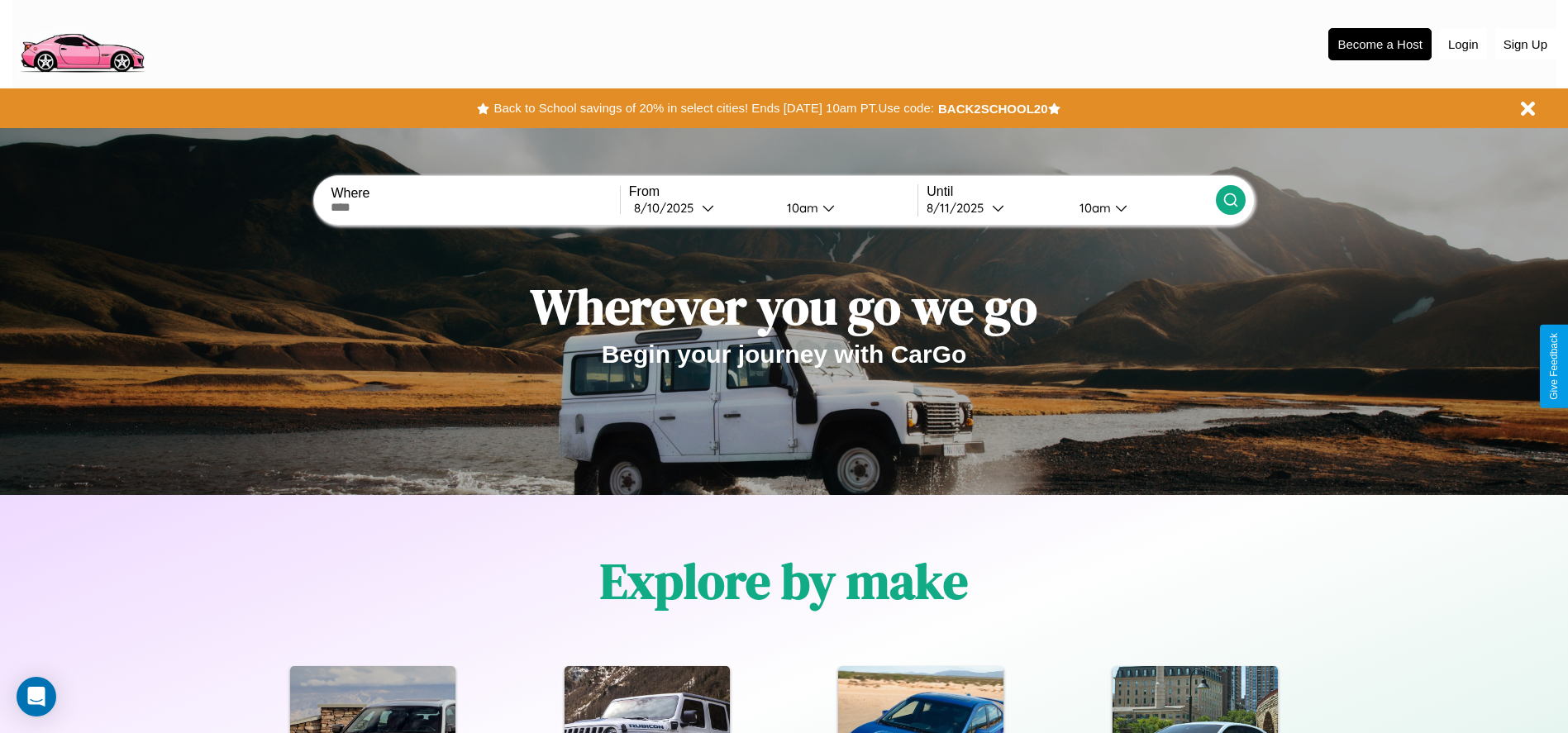
click at [475, 208] on input "text" at bounding box center [475, 207] width 288 height 13
type input "******"
click at [702, 208] on div "8 / 10 / 2025" at bounding box center [668, 208] width 68 height 16
select select "*"
select select "****"
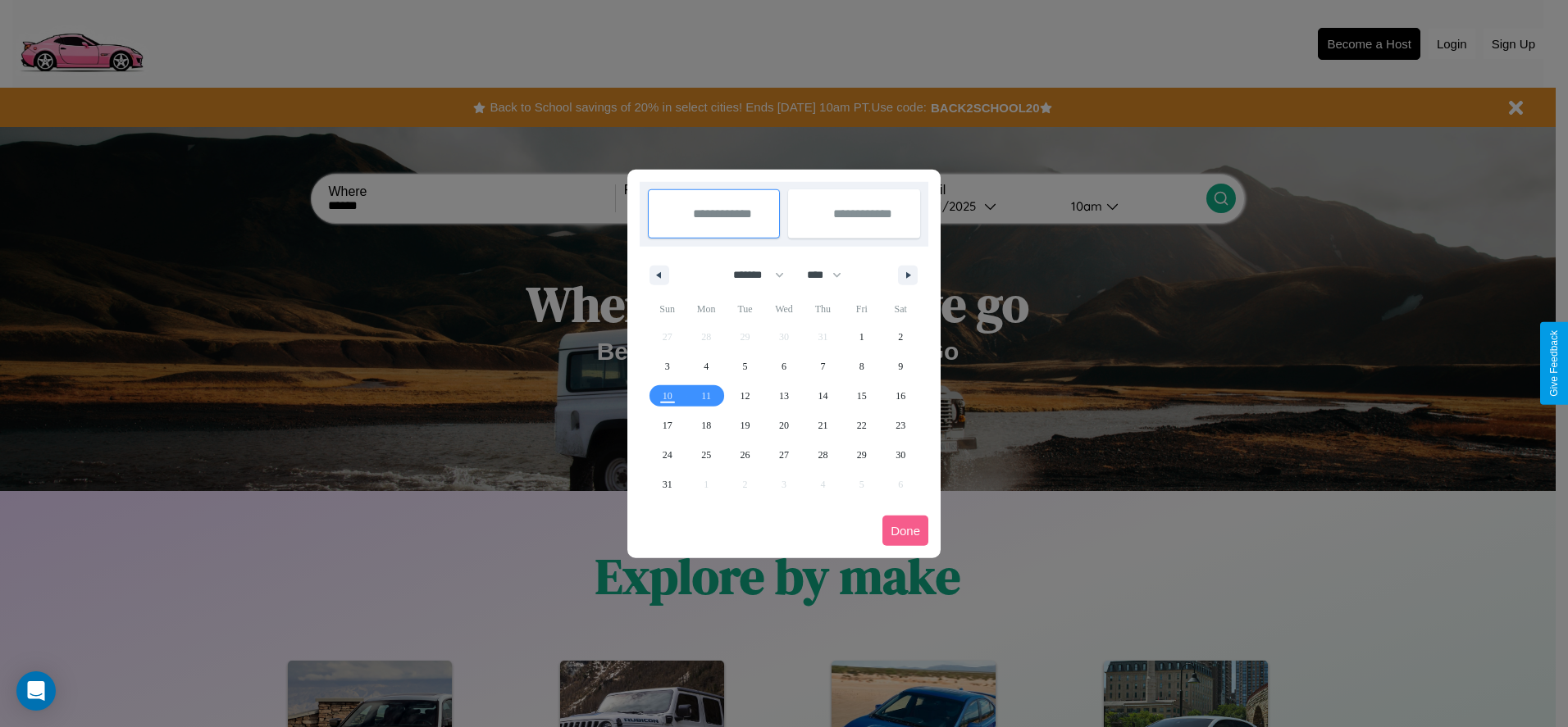
click at [751, 275] on select "******* ******** ***** ***** *** **** **** ****** ********* ******* ******** **…" at bounding box center [755, 274] width 70 height 27
select select "*"
drag, startPoint x: 832, startPoint y: 275, endPoint x: 784, endPoint y: 329, distance: 72.2
click at [832, 275] on select "**** **** **** **** **** **** **** **** **** **** **** **** **** **** **** ****…" at bounding box center [823, 274] width 49 height 27
select select "****"
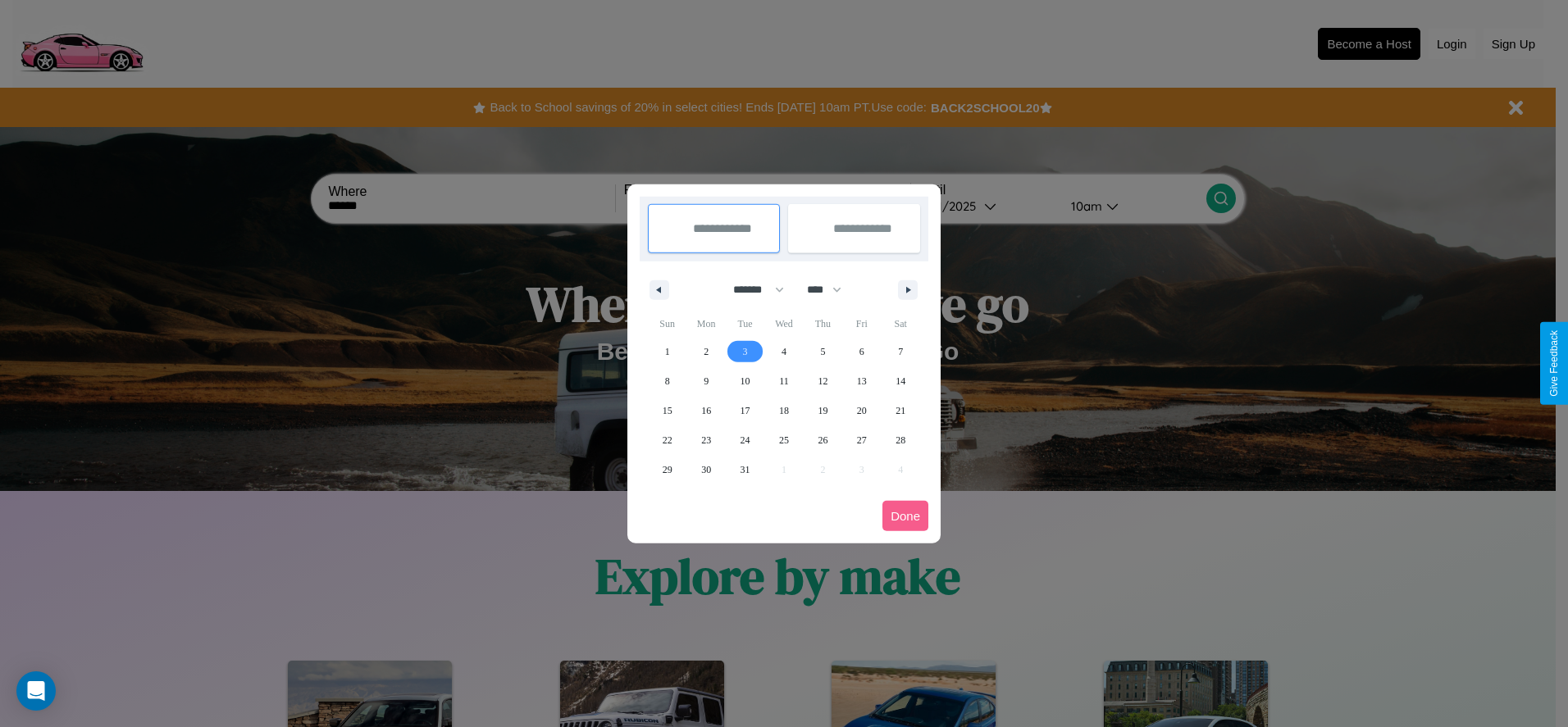
click at [744, 351] on span "3" at bounding box center [745, 352] width 5 height 30
type input "**********"
click at [784, 380] on span "11" at bounding box center [784, 381] width 10 height 30
type input "**********"
click at [906, 515] on button "Done" at bounding box center [905, 515] width 46 height 31
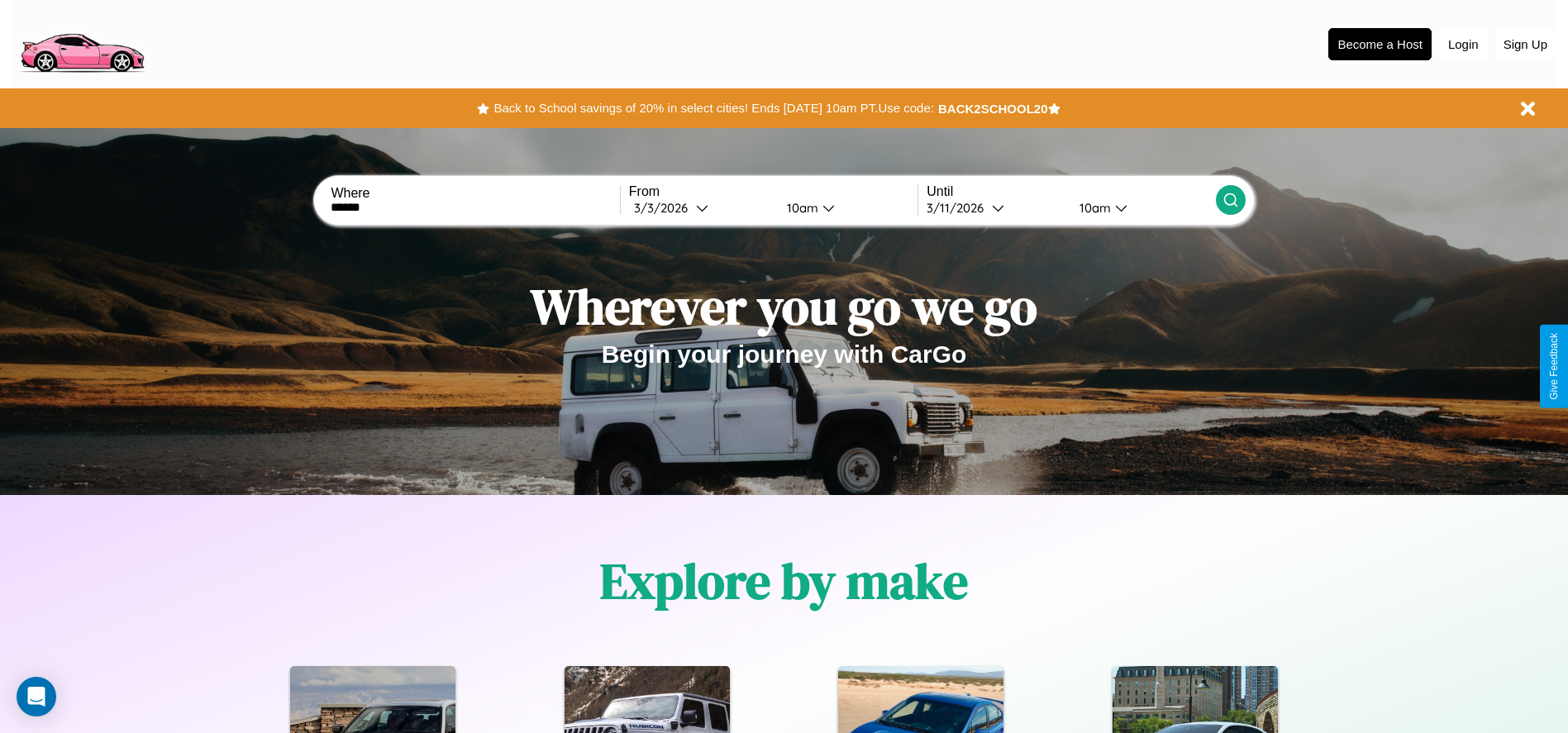
click at [800, 208] on div "10am" at bounding box center [801, 208] width 44 height 16
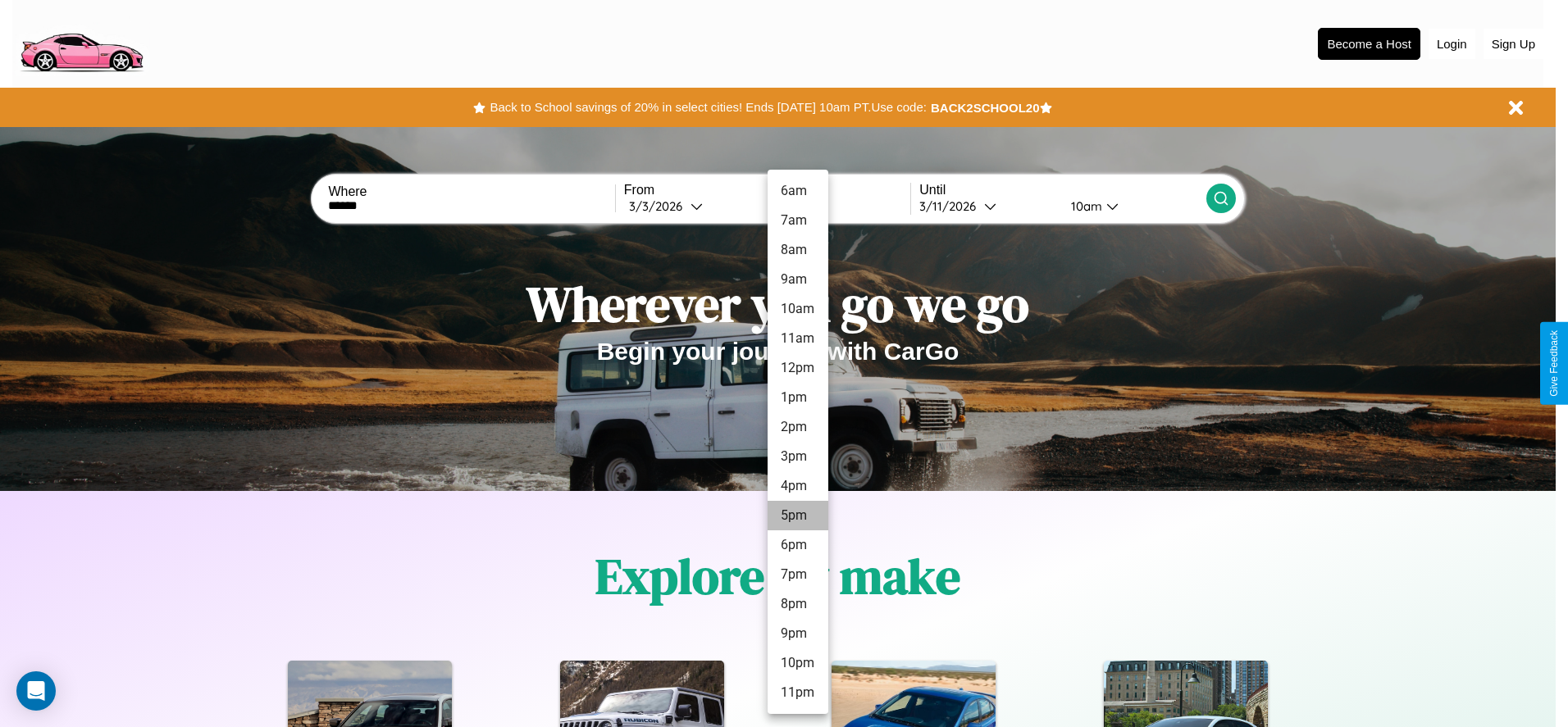
click at [797, 515] on li "5pm" at bounding box center [798, 515] width 61 height 30
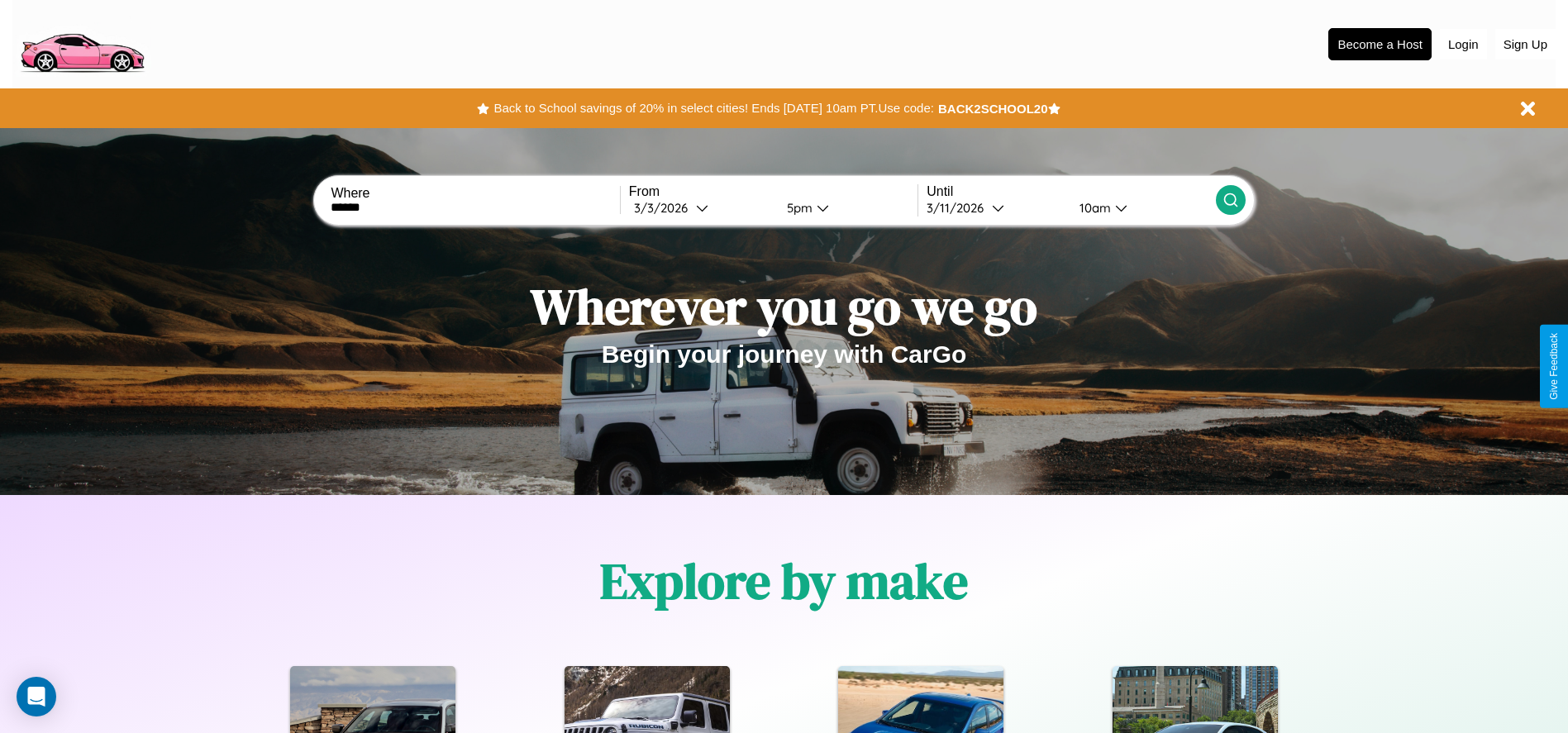
click at [1230, 200] on icon at bounding box center [1231, 200] width 17 height 17
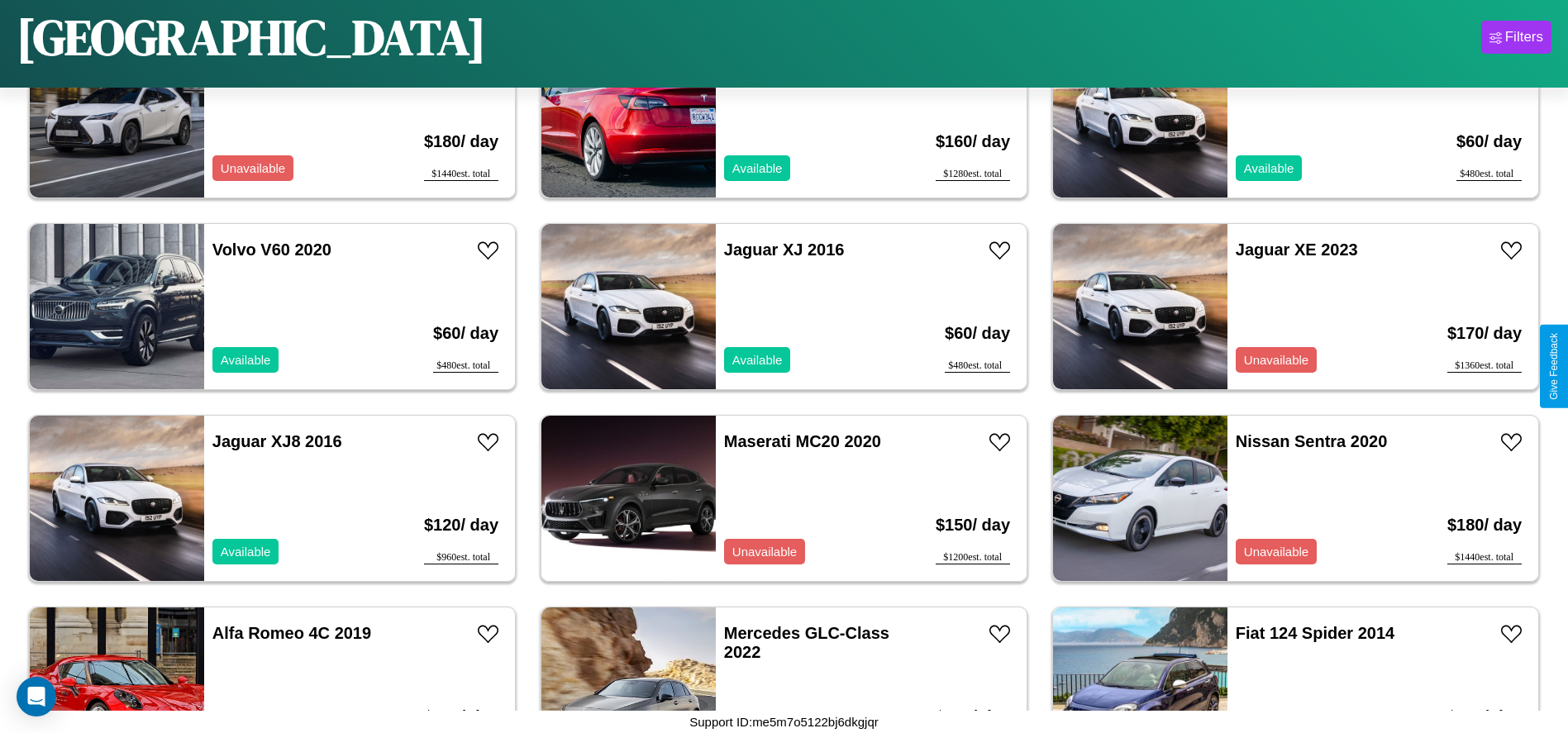
scroll to position [2868, 0]
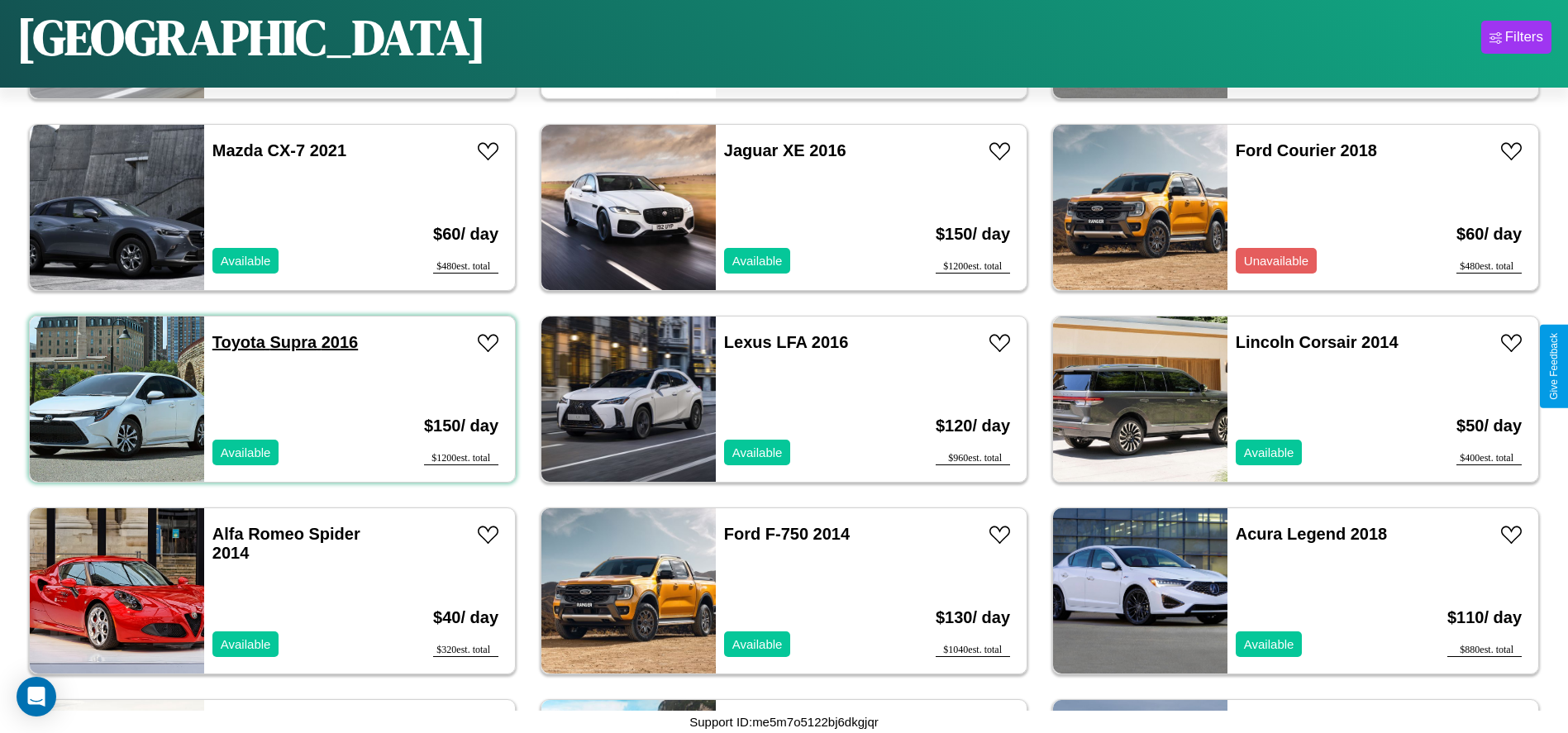
click at [236, 342] on link "Toyota Supra 2016" at bounding box center [285, 342] width 145 height 18
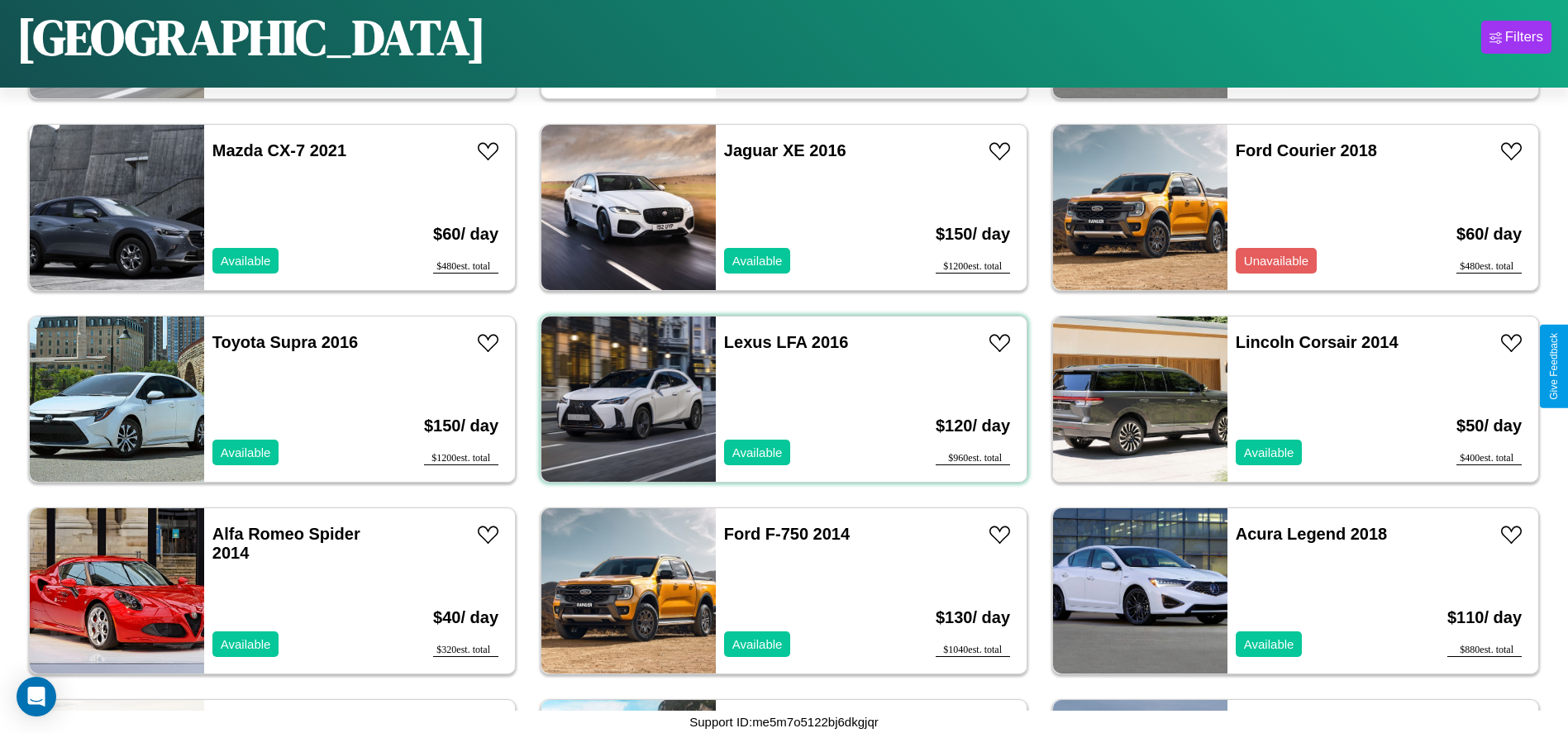
scroll to position [2485, 0]
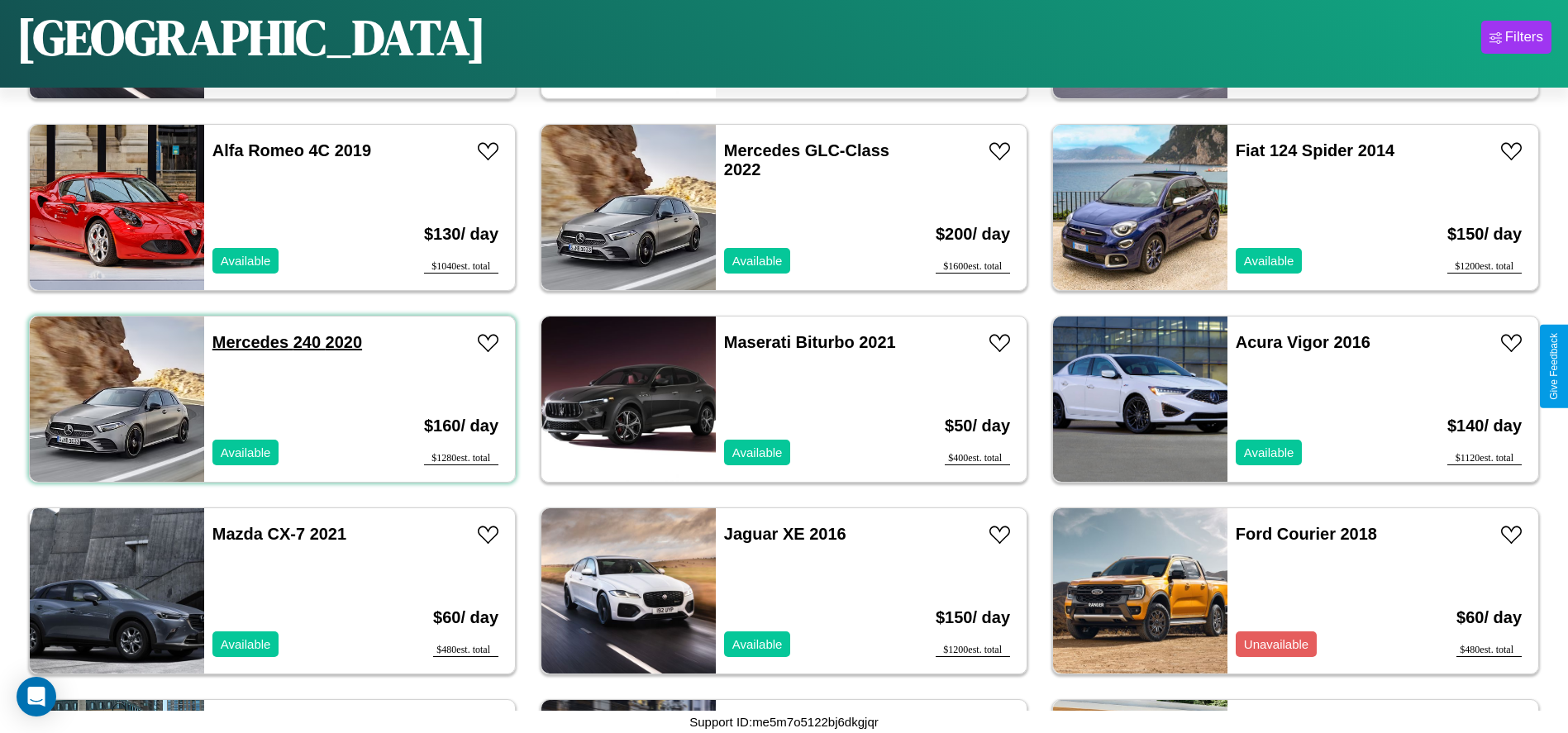
click at [248, 342] on link "Mercedes 240 2020" at bounding box center [287, 342] width 150 height 18
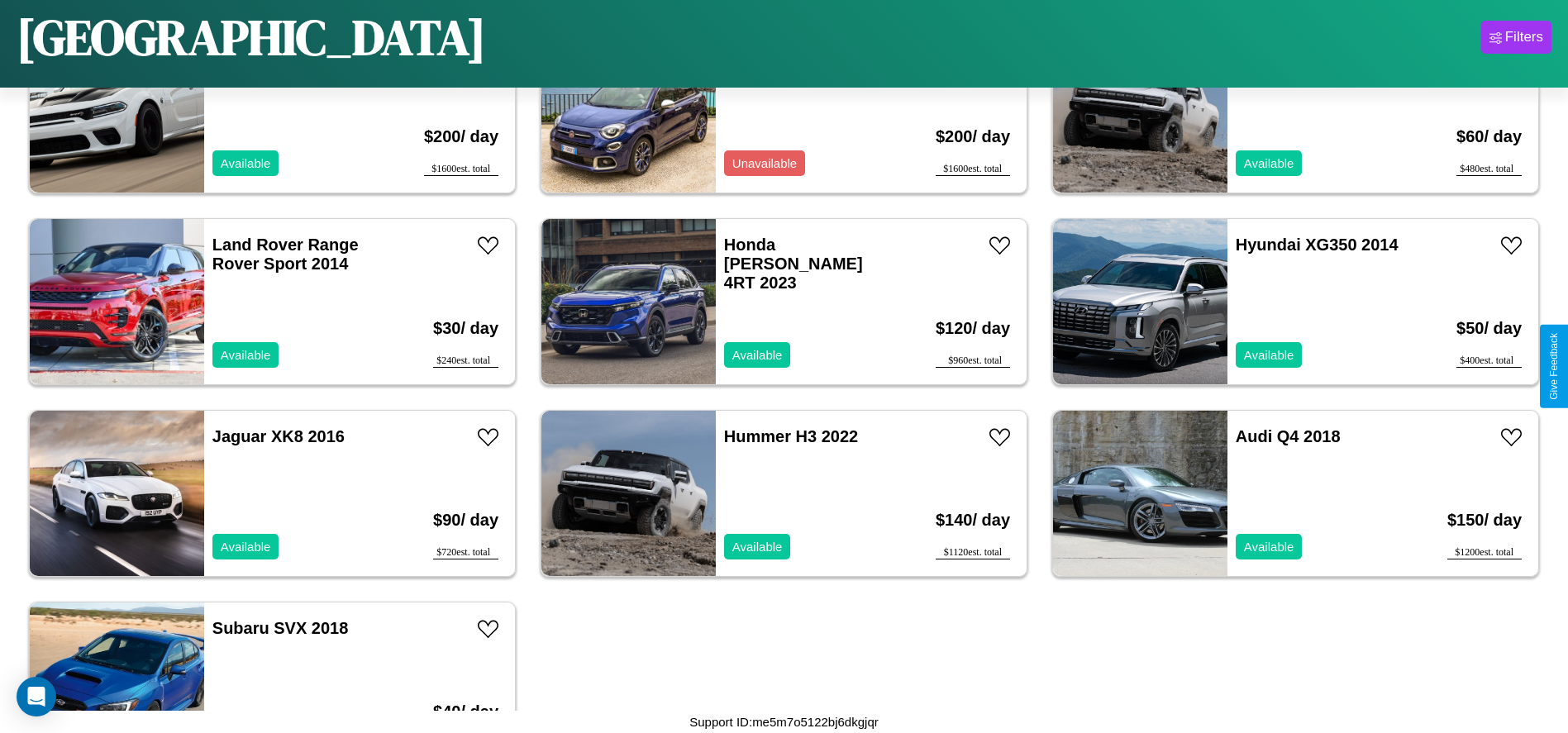
scroll to position [3628, 0]
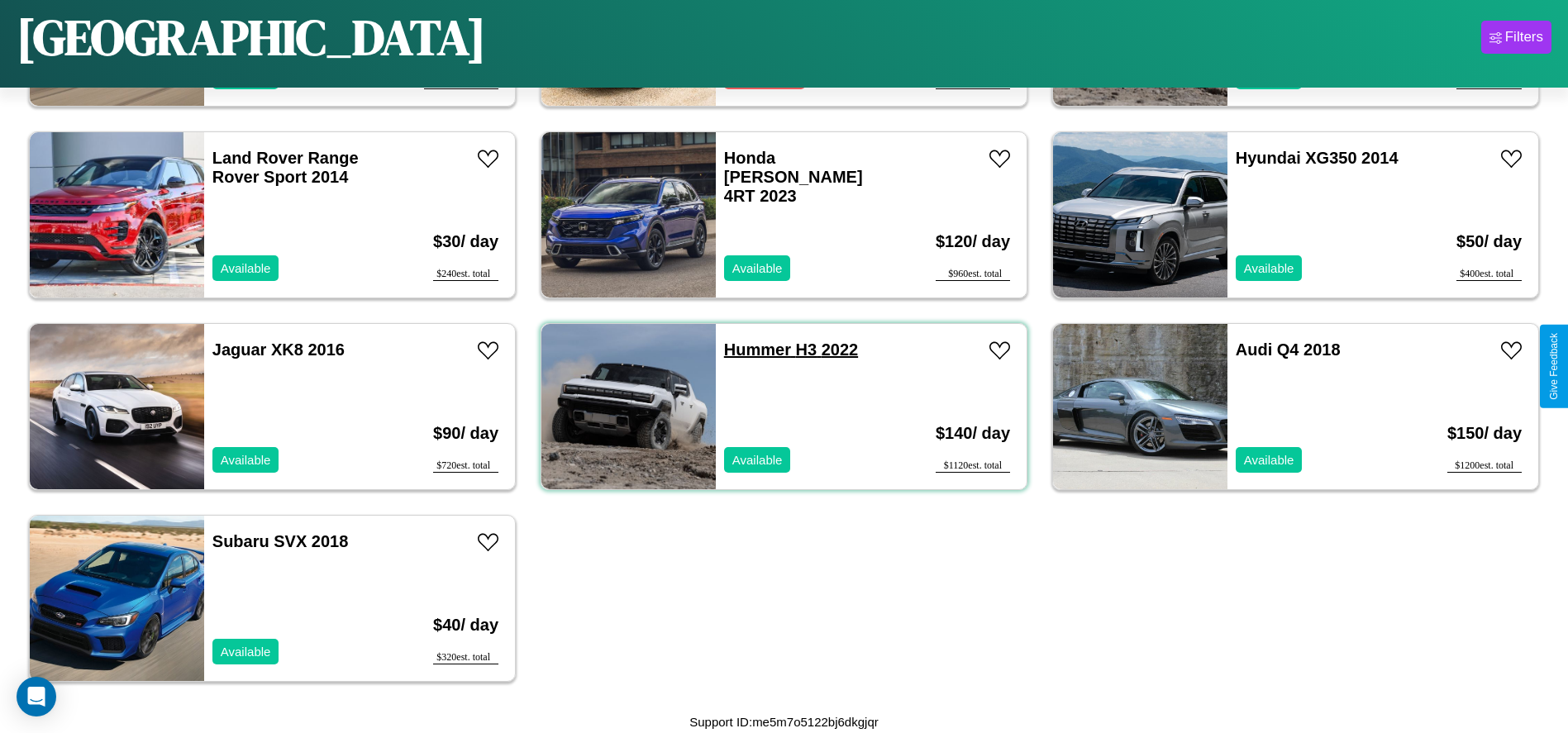
click at [751, 350] on link "Hummer H3 2022" at bounding box center [791, 350] width 134 height 18
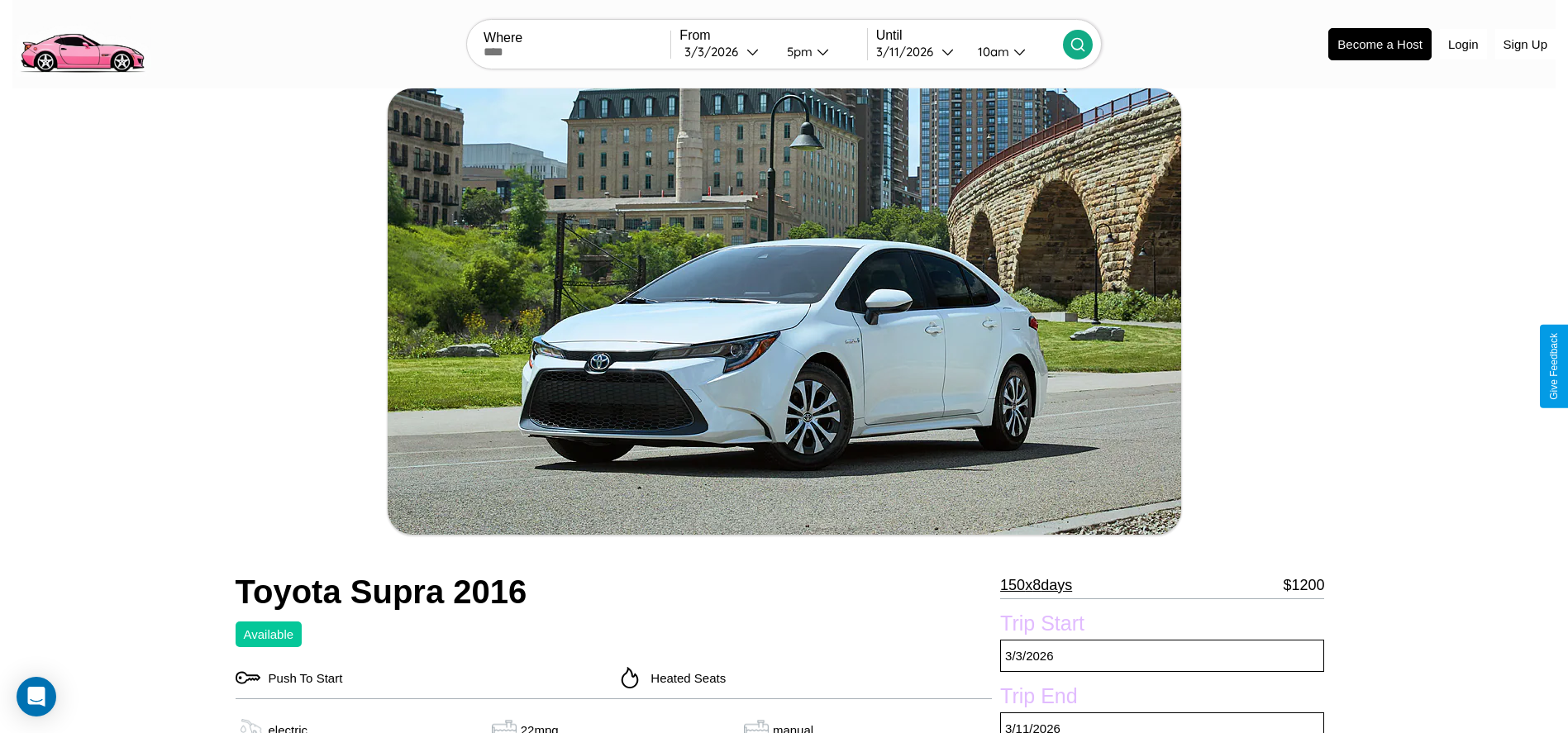
scroll to position [441, 0]
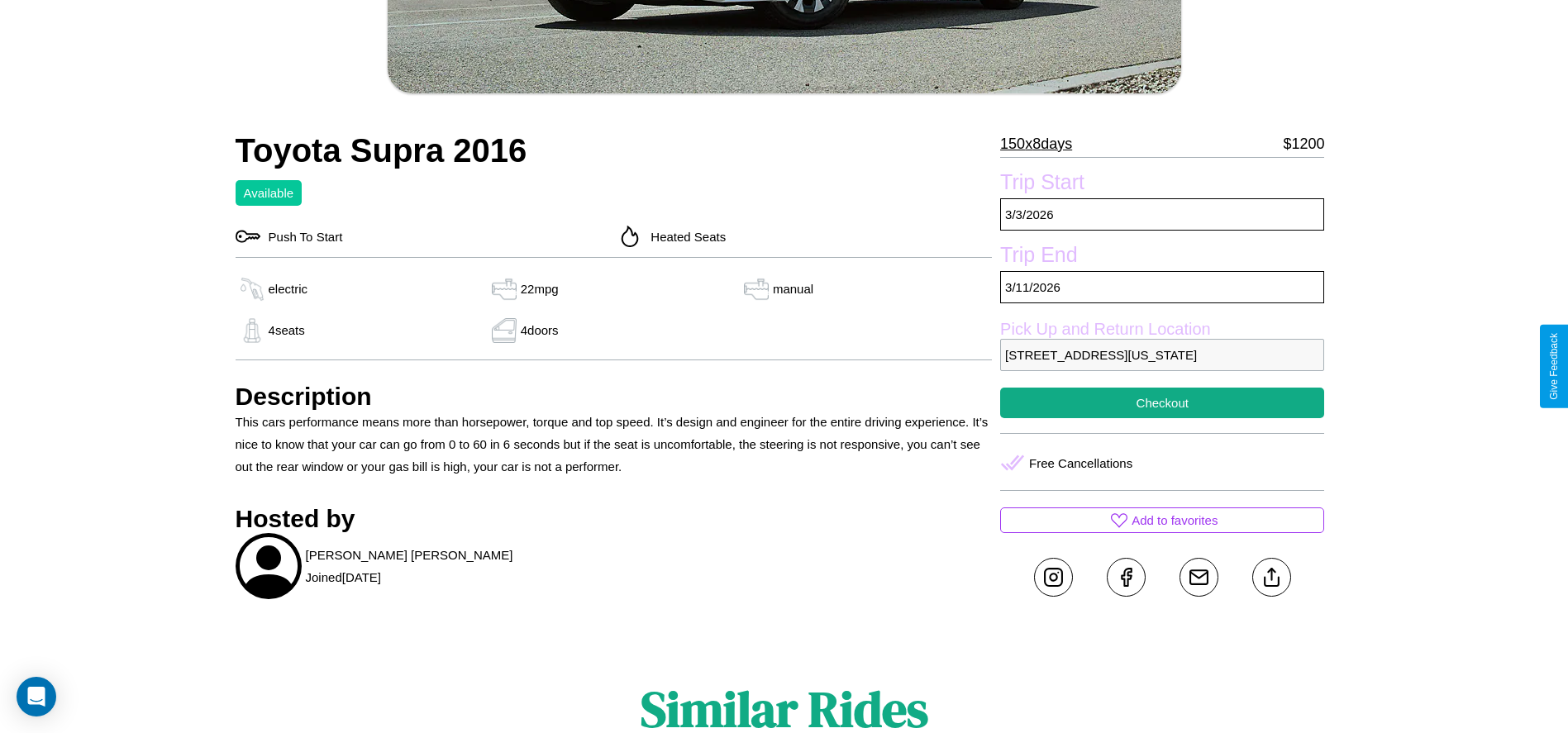
click at [1163, 366] on p "4781 Park Avenue Boston Massachusetts United States 90821" at bounding box center [1163, 355] width 324 height 32
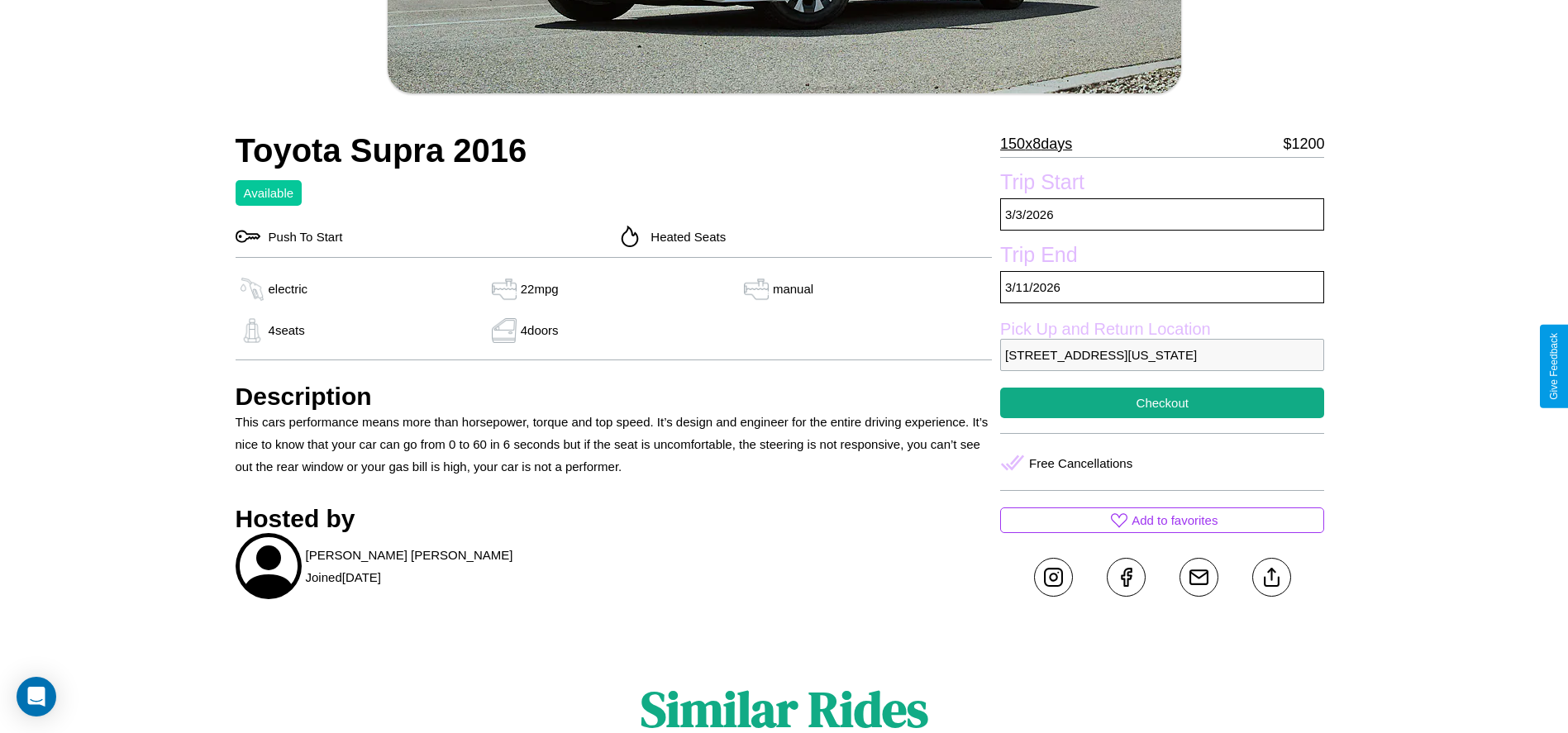
click at [1163, 366] on p "4781 Park Avenue Boston Massachusetts United States 90821" at bounding box center [1163, 355] width 324 height 32
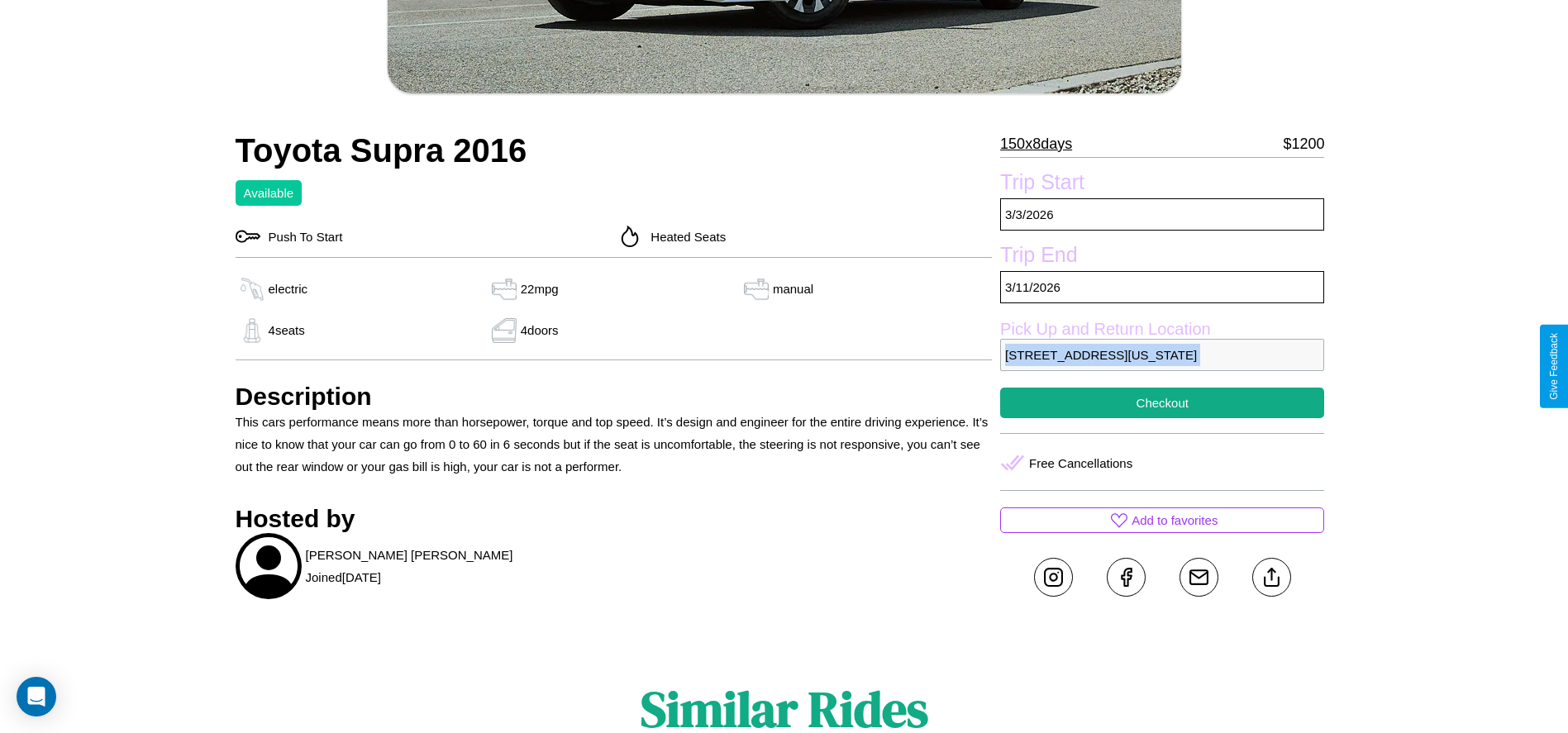
click at [1163, 366] on p "4781 Park Avenue Boston Massachusetts United States 90821" at bounding box center [1163, 355] width 324 height 32
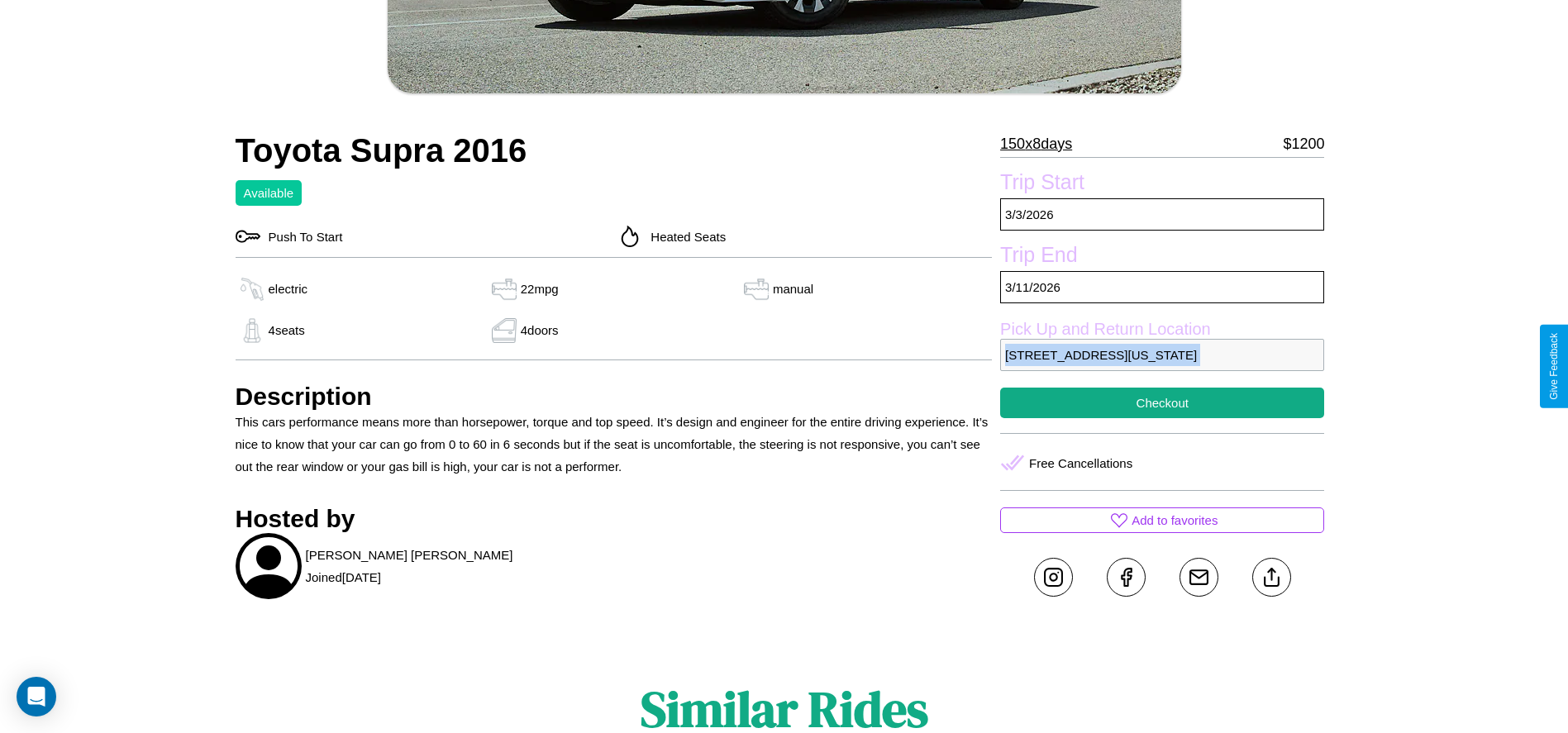
click at [1163, 366] on p "4781 Park Avenue Boston Massachusetts United States 90821" at bounding box center [1163, 355] width 324 height 32
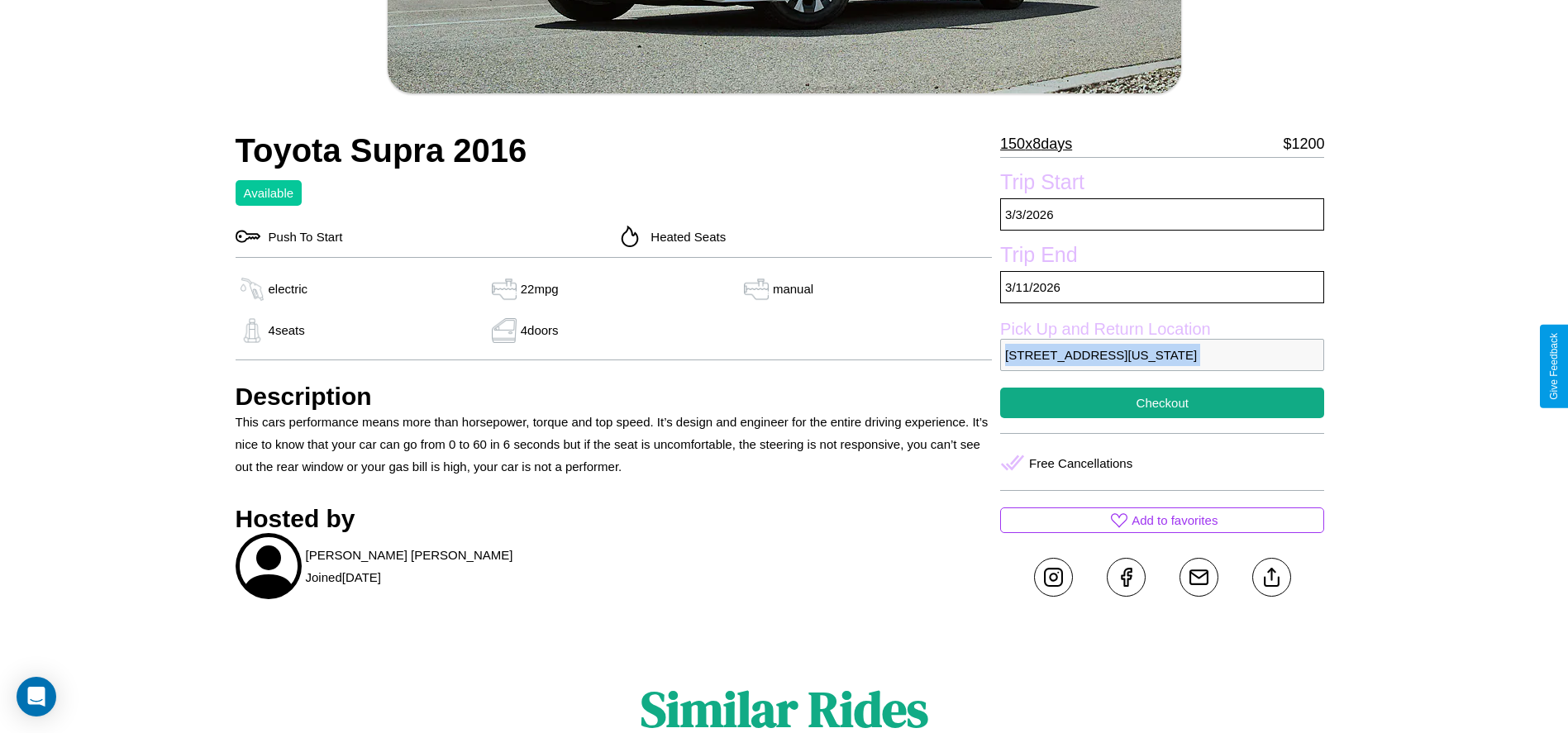
click at [1163, 366] on p "4781 Park Avenue Boston Massachusetts United States 90821" at bounding box center [1163, 355] width 324 height 32
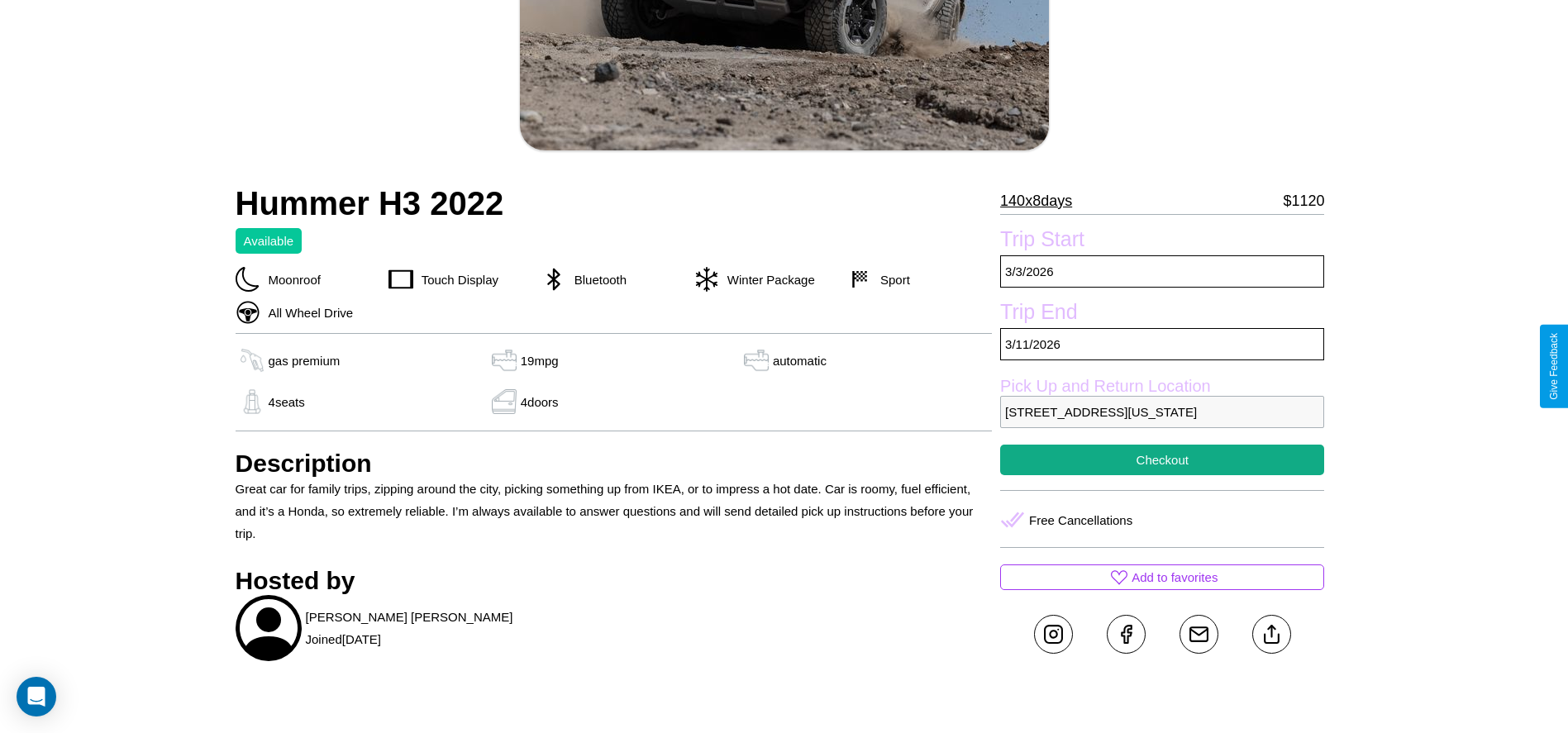
scroll to position [391, 0]
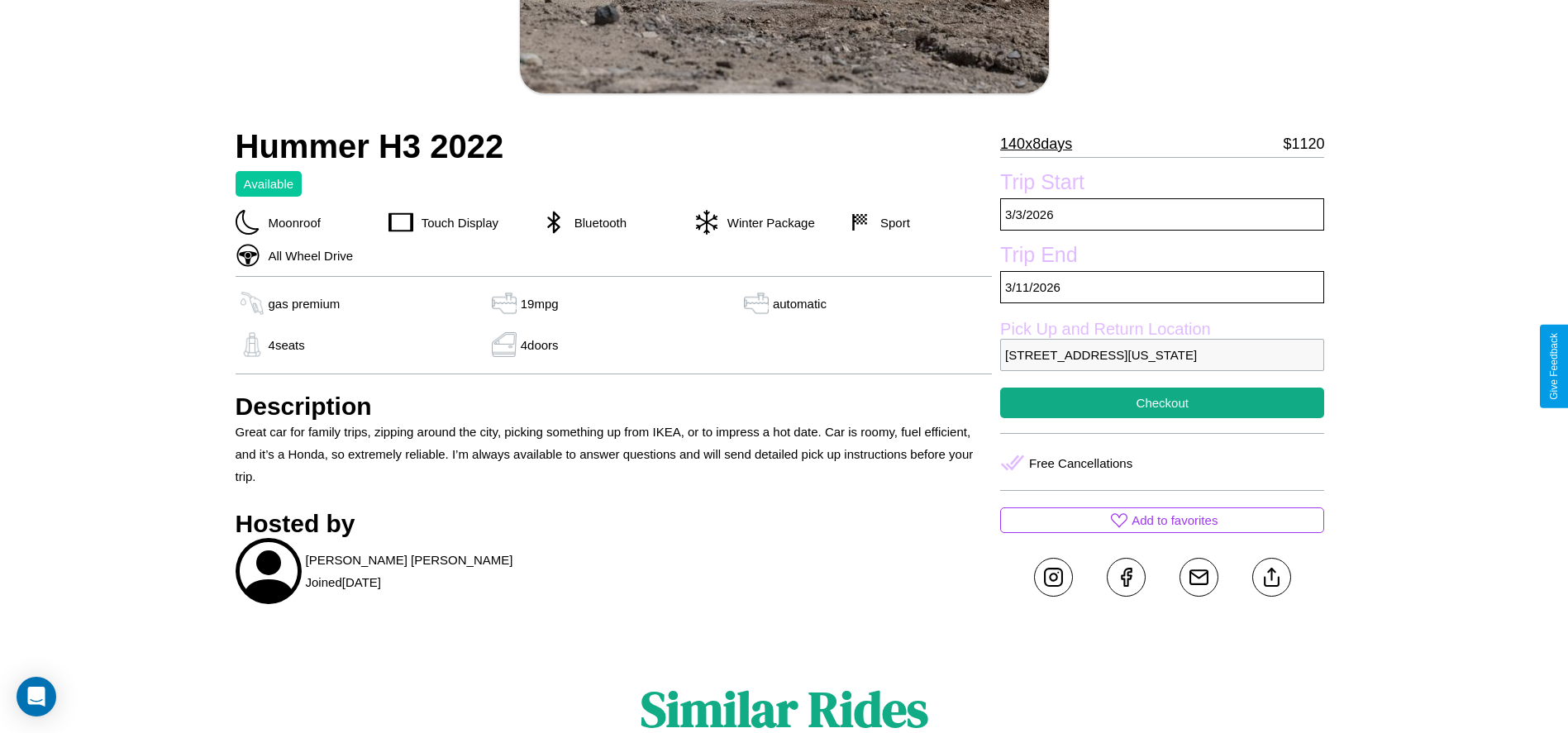
click at [1163, 366] on p "9741 River Road Boston Massachusetts 35097 United States" at bounding box center [1163, 355] width 324 height 32
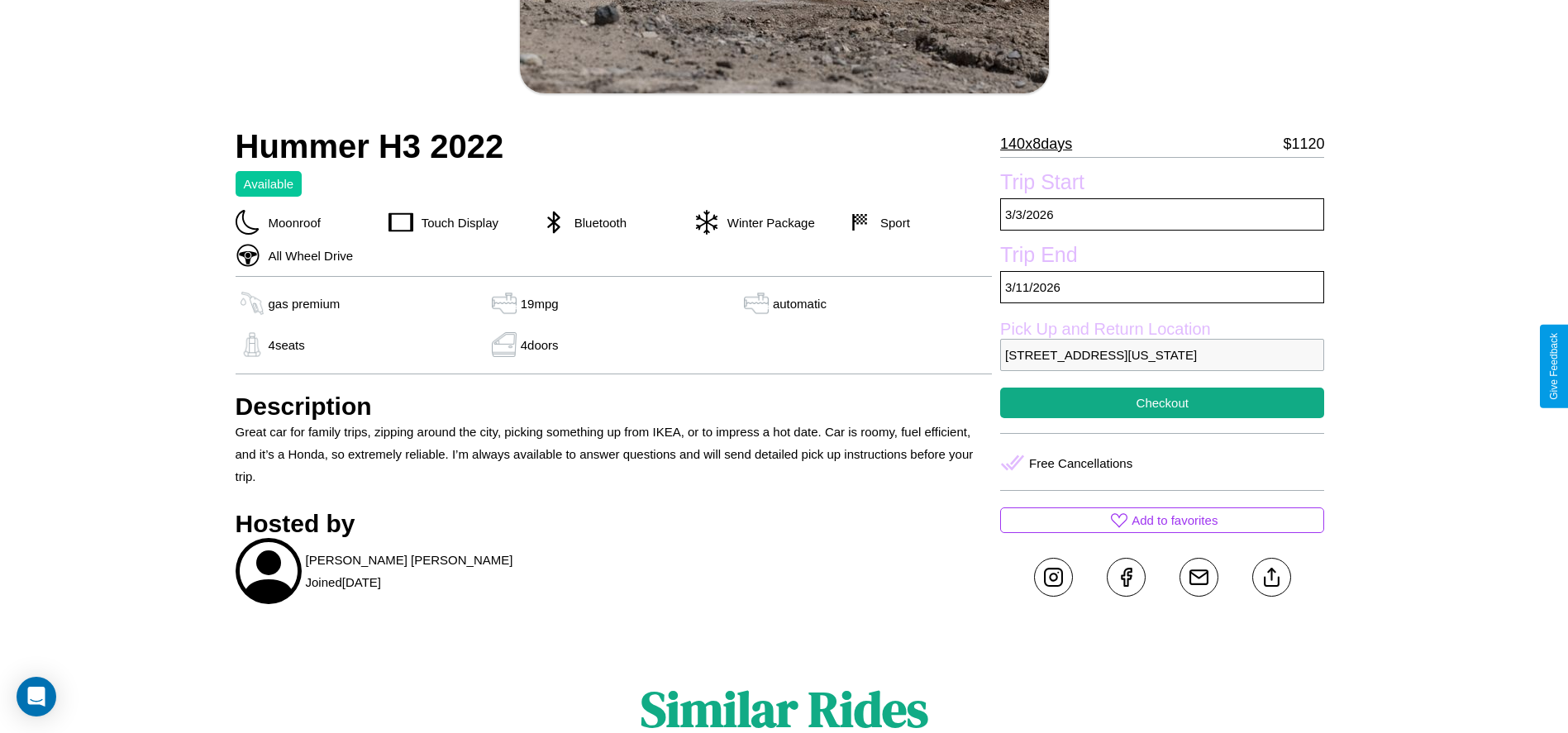
click at [1163, 366] on p "9741 River Road Boston Massachusetts 35097 United States" at bounding box center [1163, 355] width 324 height 32
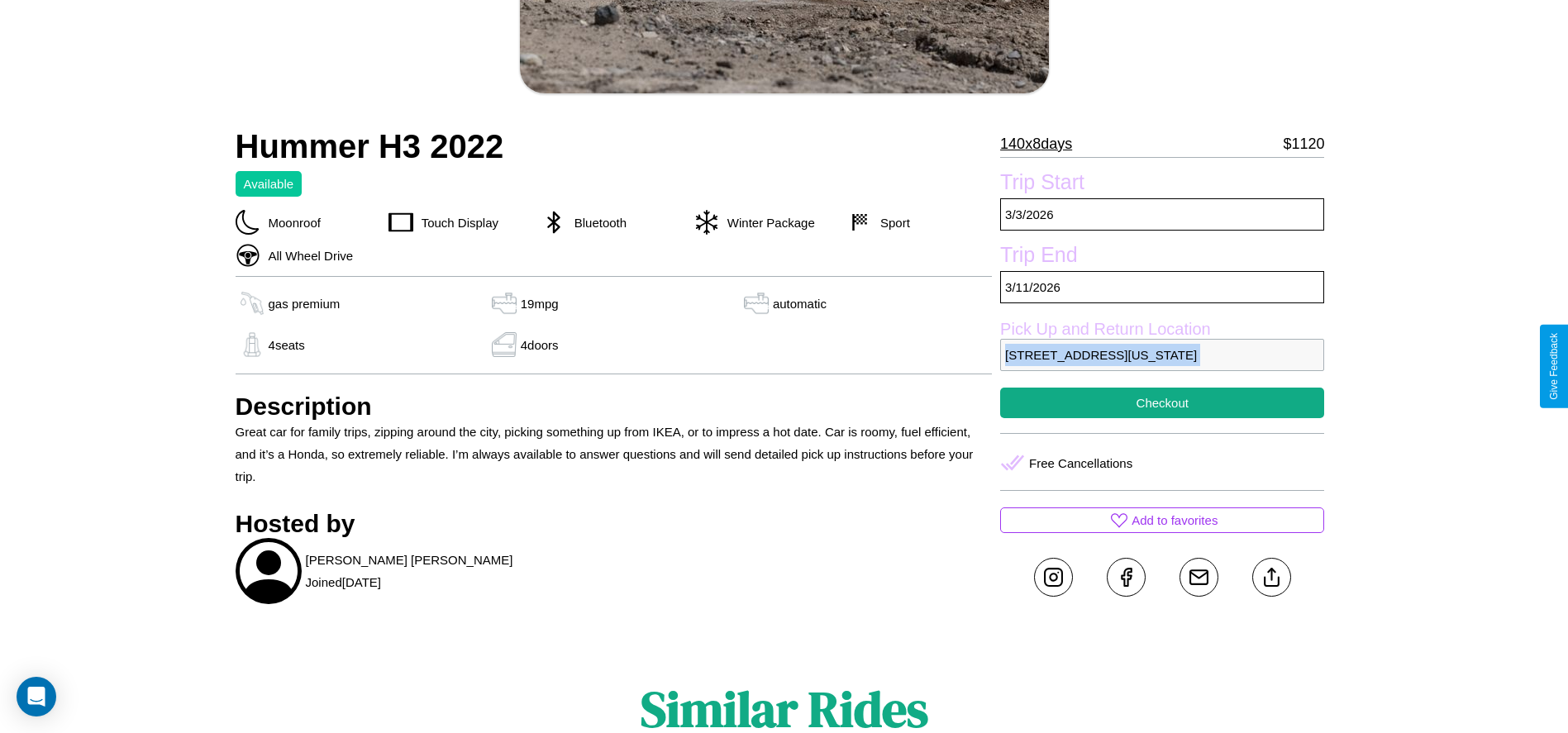
click at [1163, 366] on p "9741 River Road Boston Massachusetts 35097 United States" at bounding box center [1163, 355] width 324 height 32
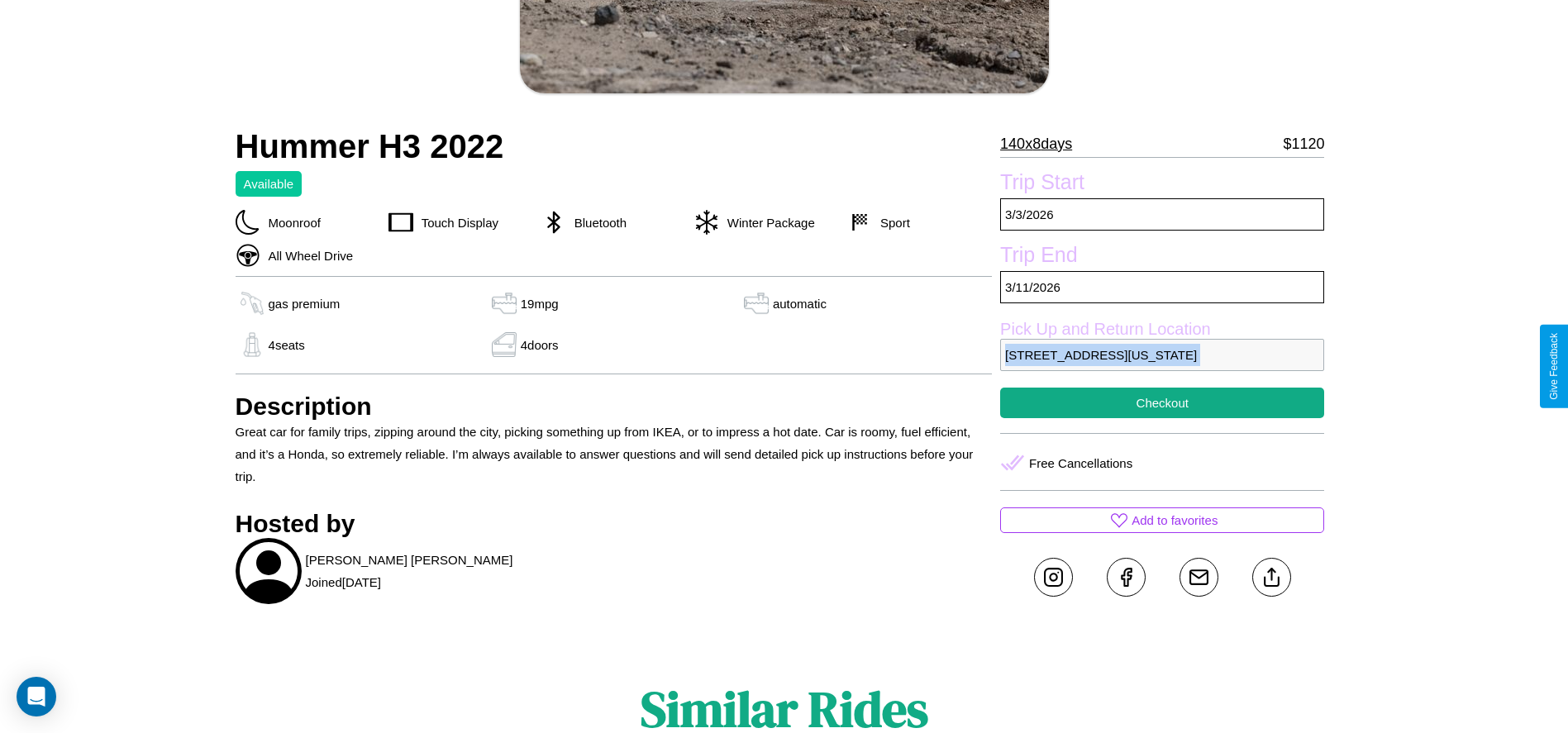
click at [1163, 366] on p "9741 River Road Boston Massachusetts 35097 United States" at bounding box center [1163, 355] width 324 height 32
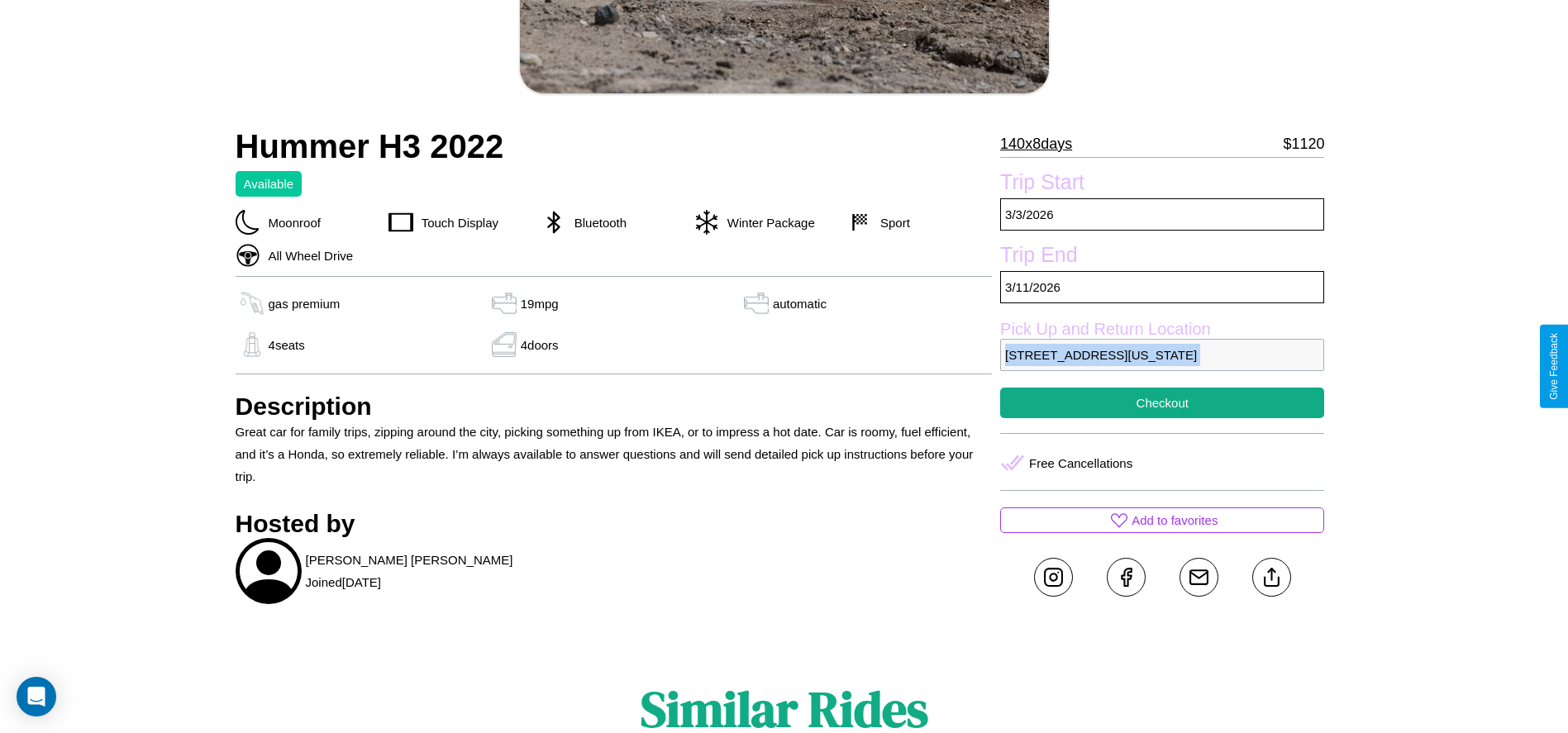
click at [1163, 366] on p "9741 River Road Boston Massachusetts 35097 United States" at bounding box center [1163, 355] width 324 height 32
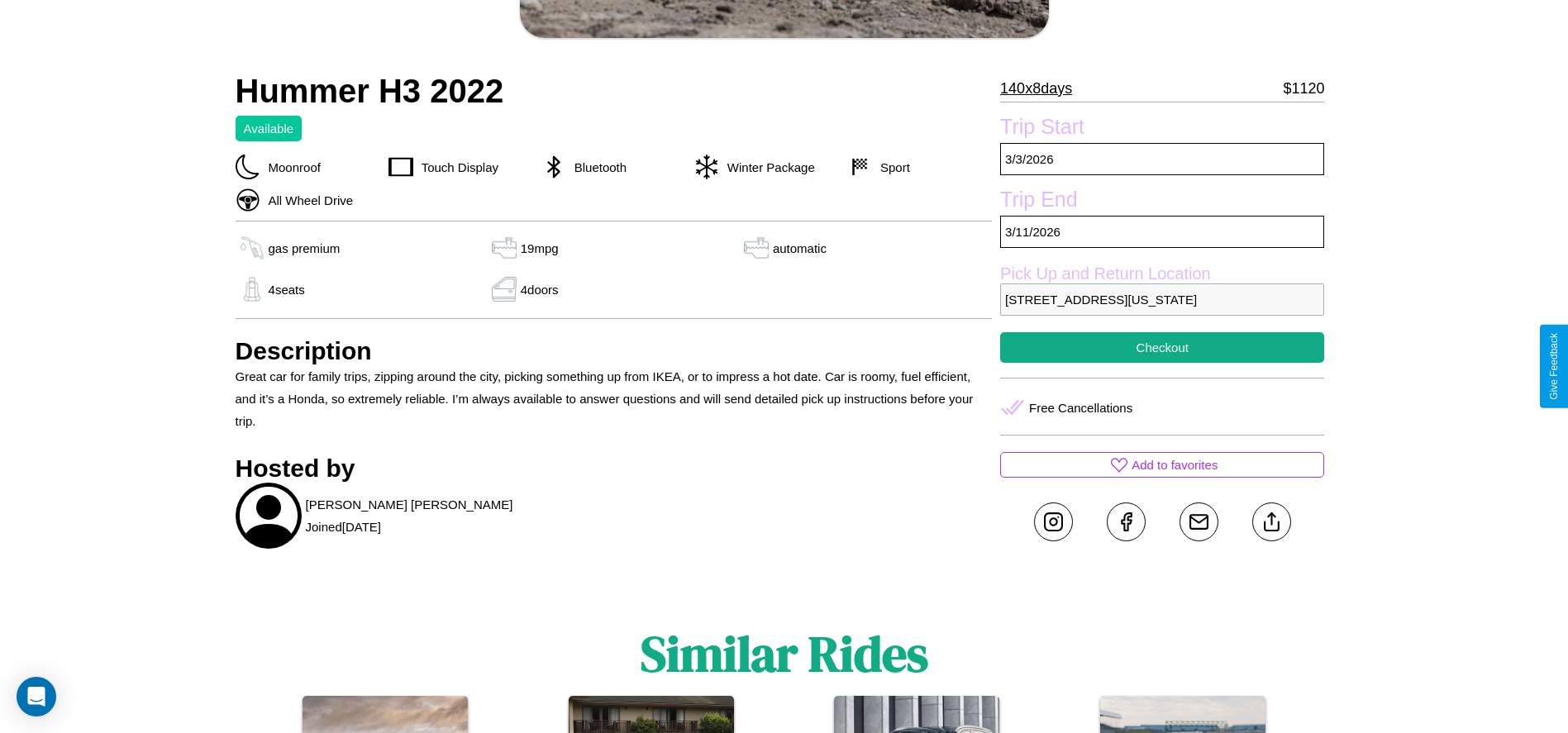
scroll to position [450, 0]
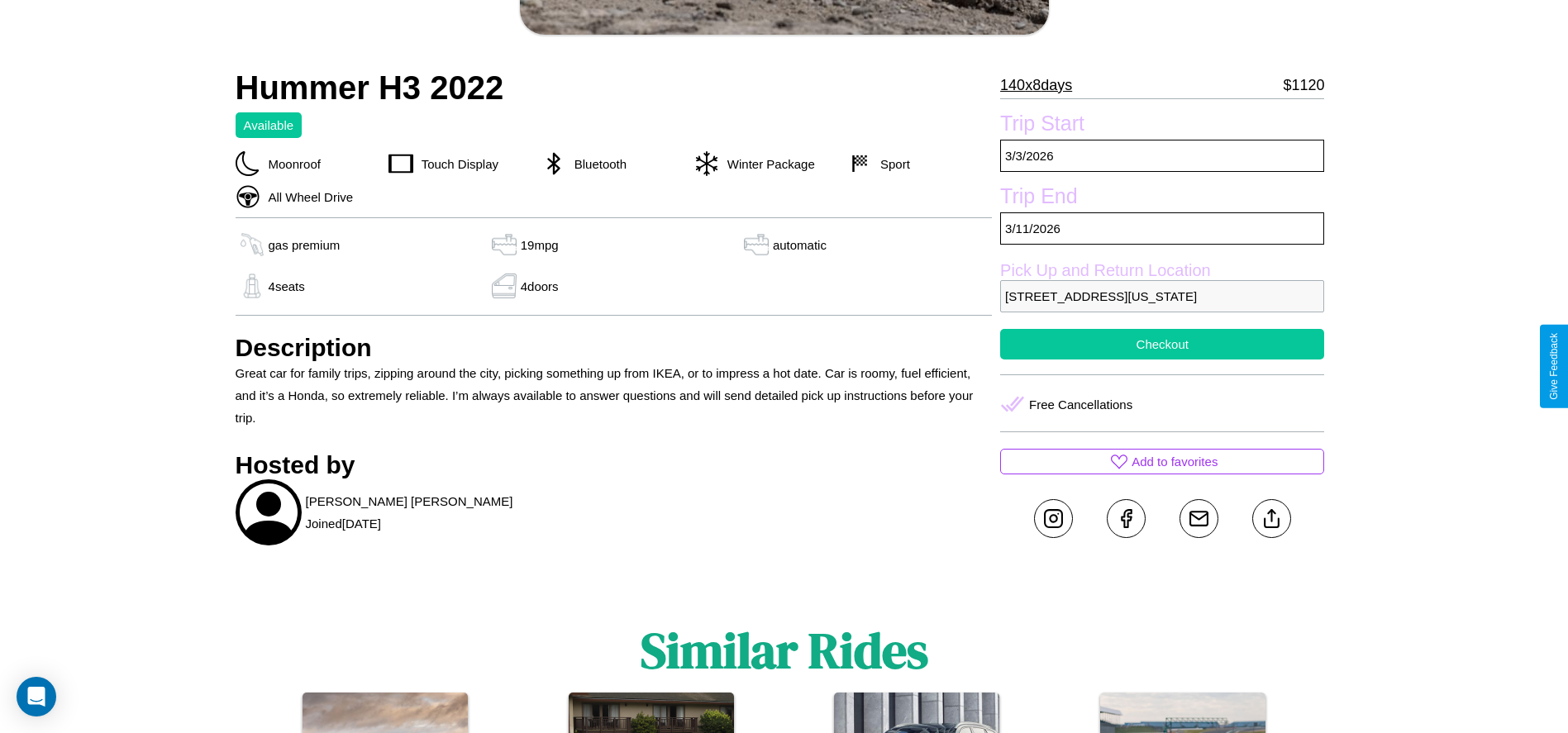
click at [1163, 360] on button "Checkout" at bounding box center [1163, 344] width 324 height 31
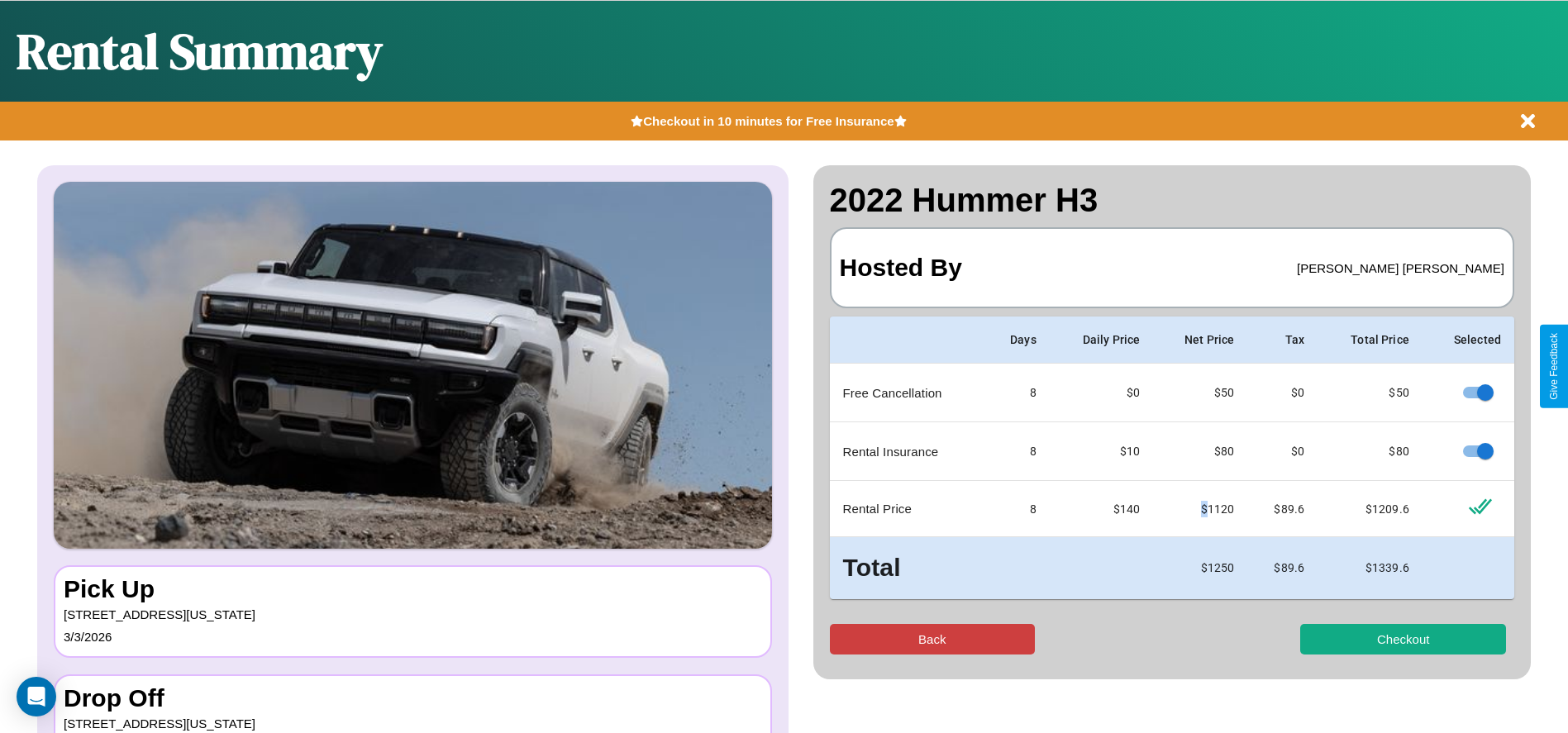
click at [932, 639] on button "Back" at bounding box center [932, 639] width 206 height 31
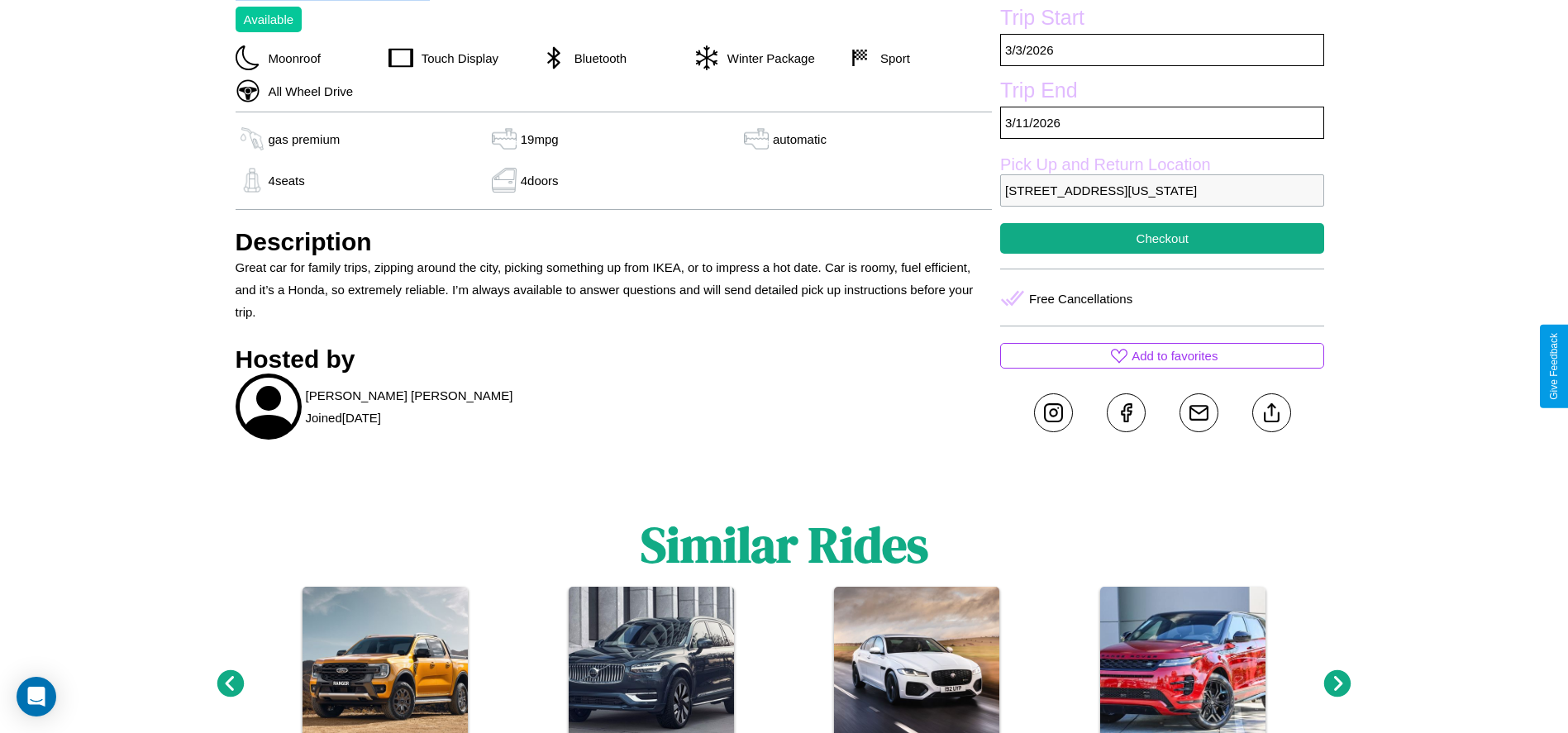
scroll to position [624, 0]
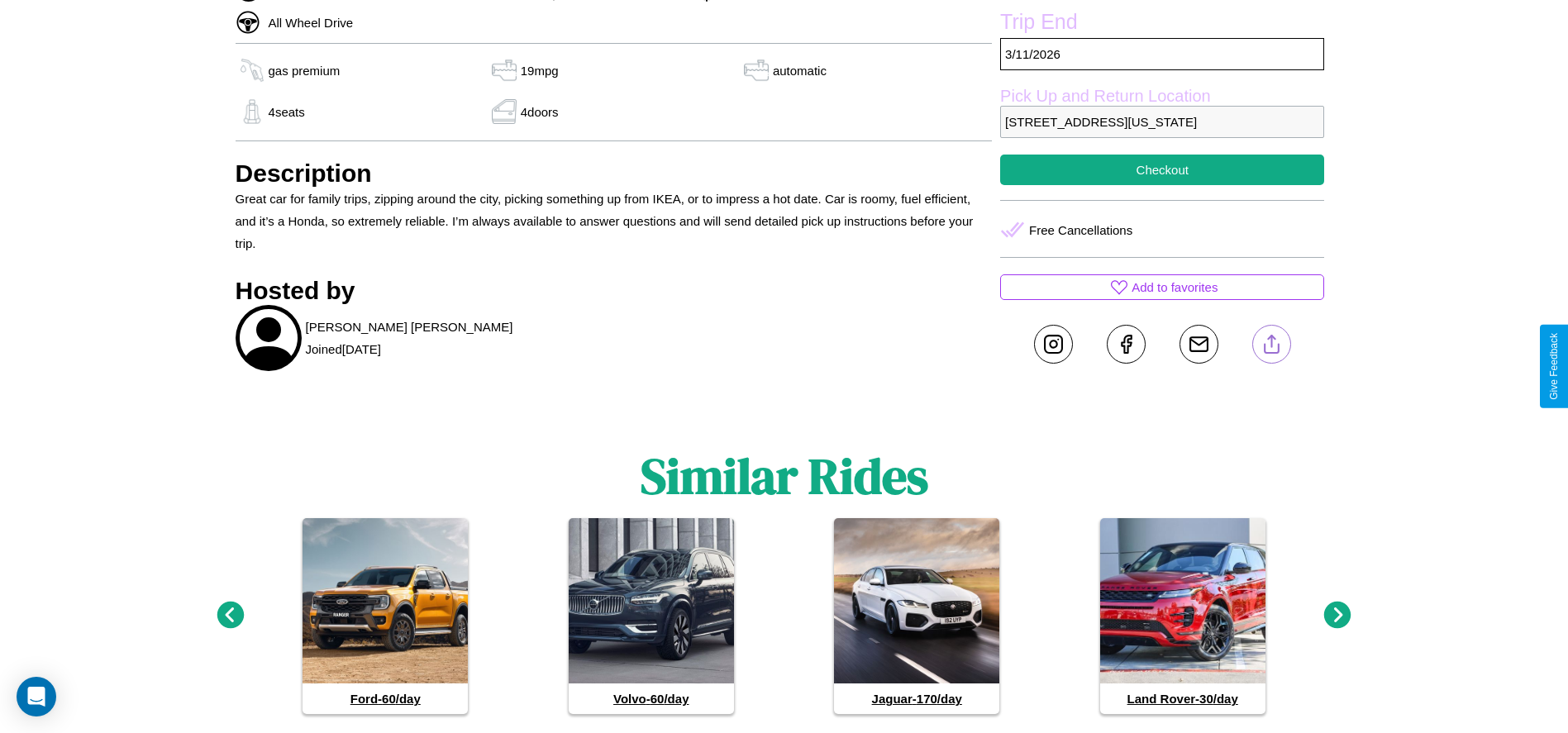
click at [1272, 347] on line at bounding box center [1272, 342] width 0 height 12
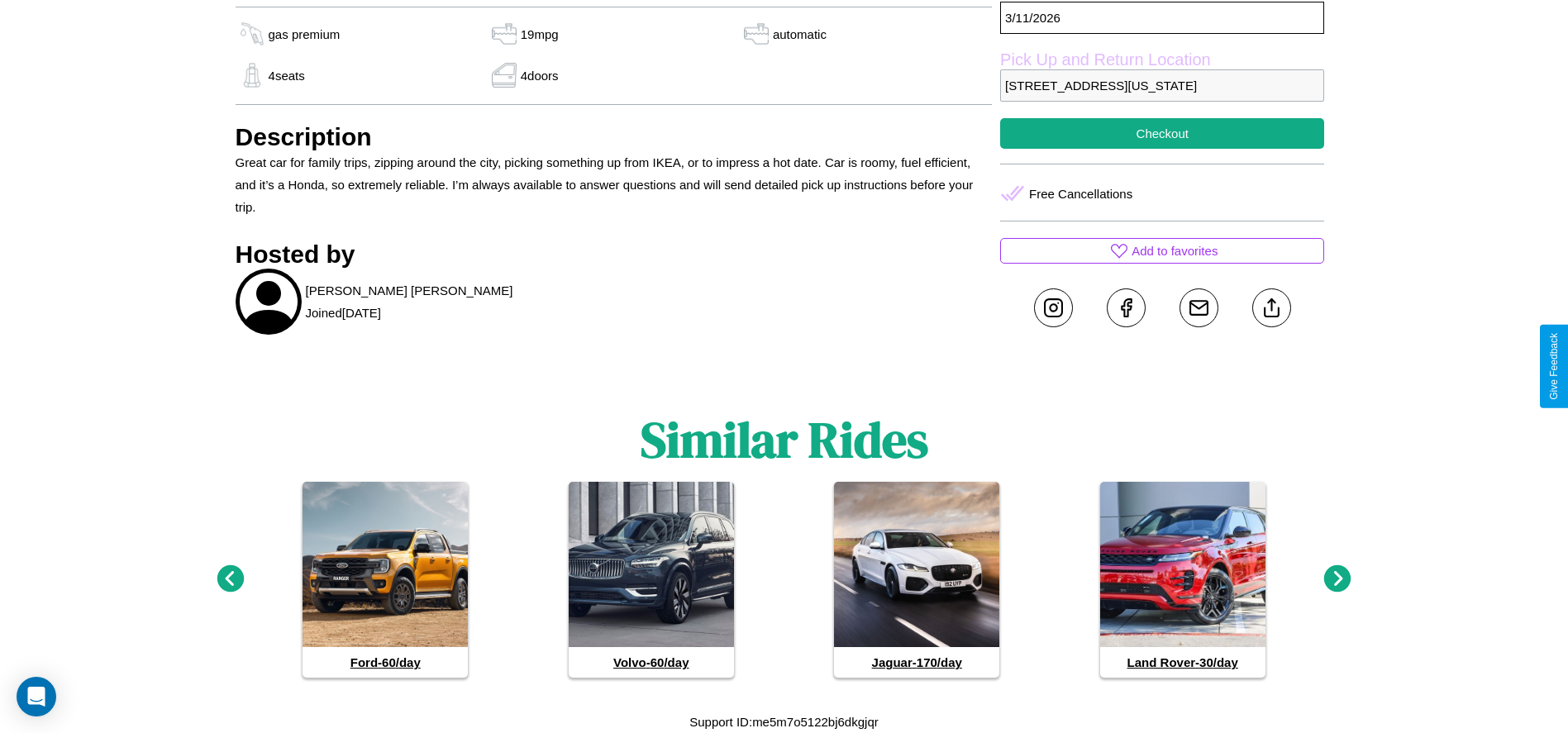
click at [1337, 579] on icon at bounding box center [1337, 578] width 27 height 27
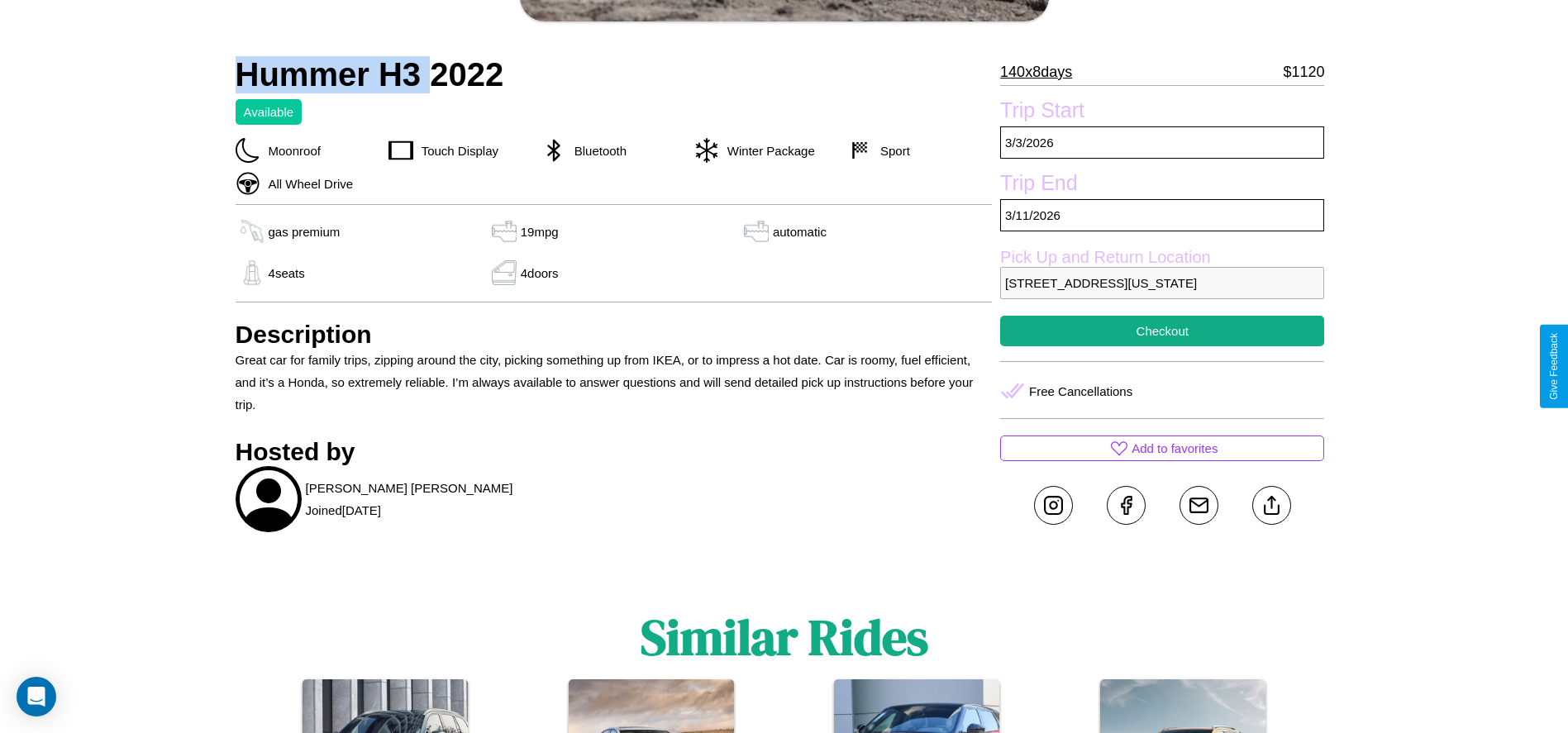
scroll to position [450, 0]
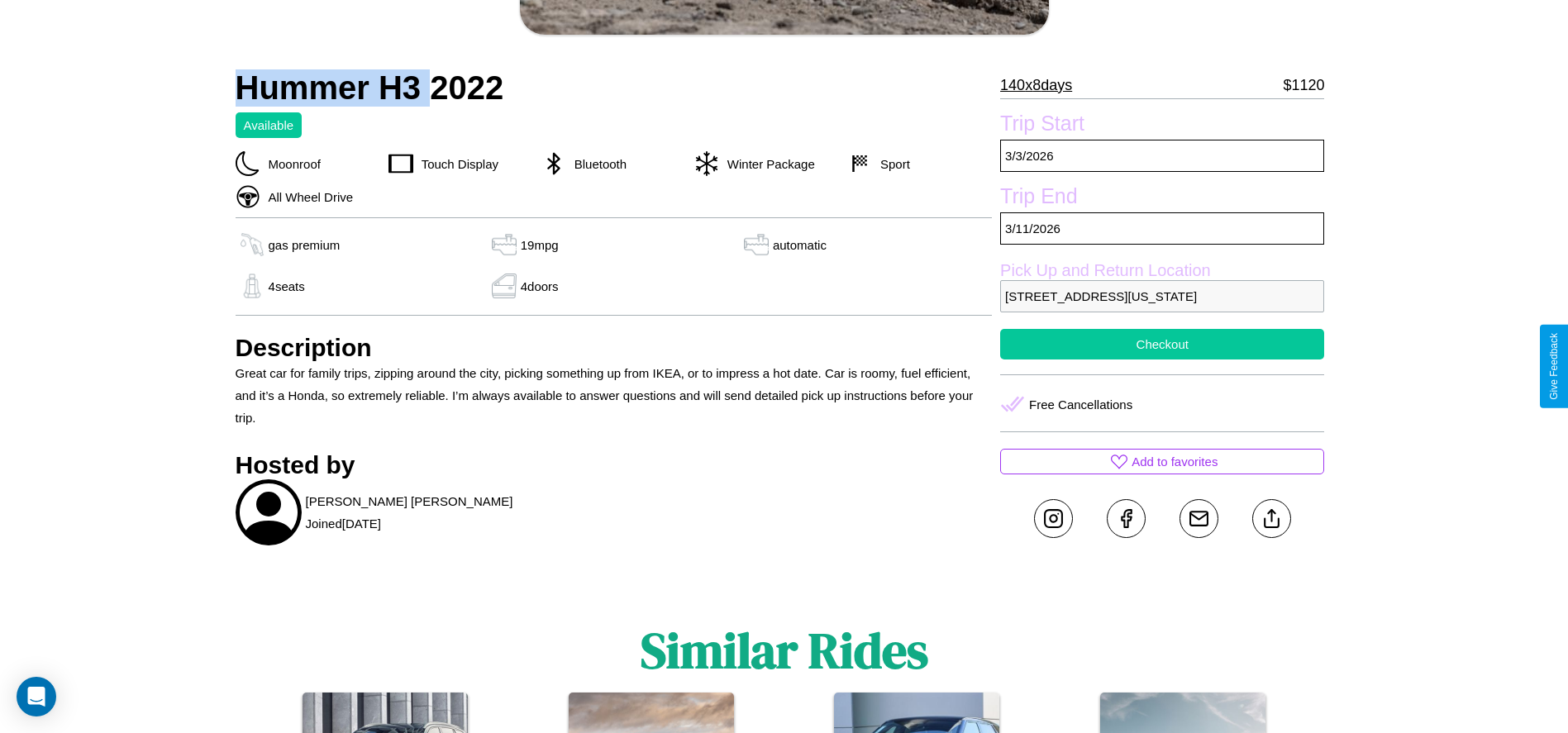
click at [1163, 360] on button "Checkout" at bounding box center [1163, 344] width 324 height 31
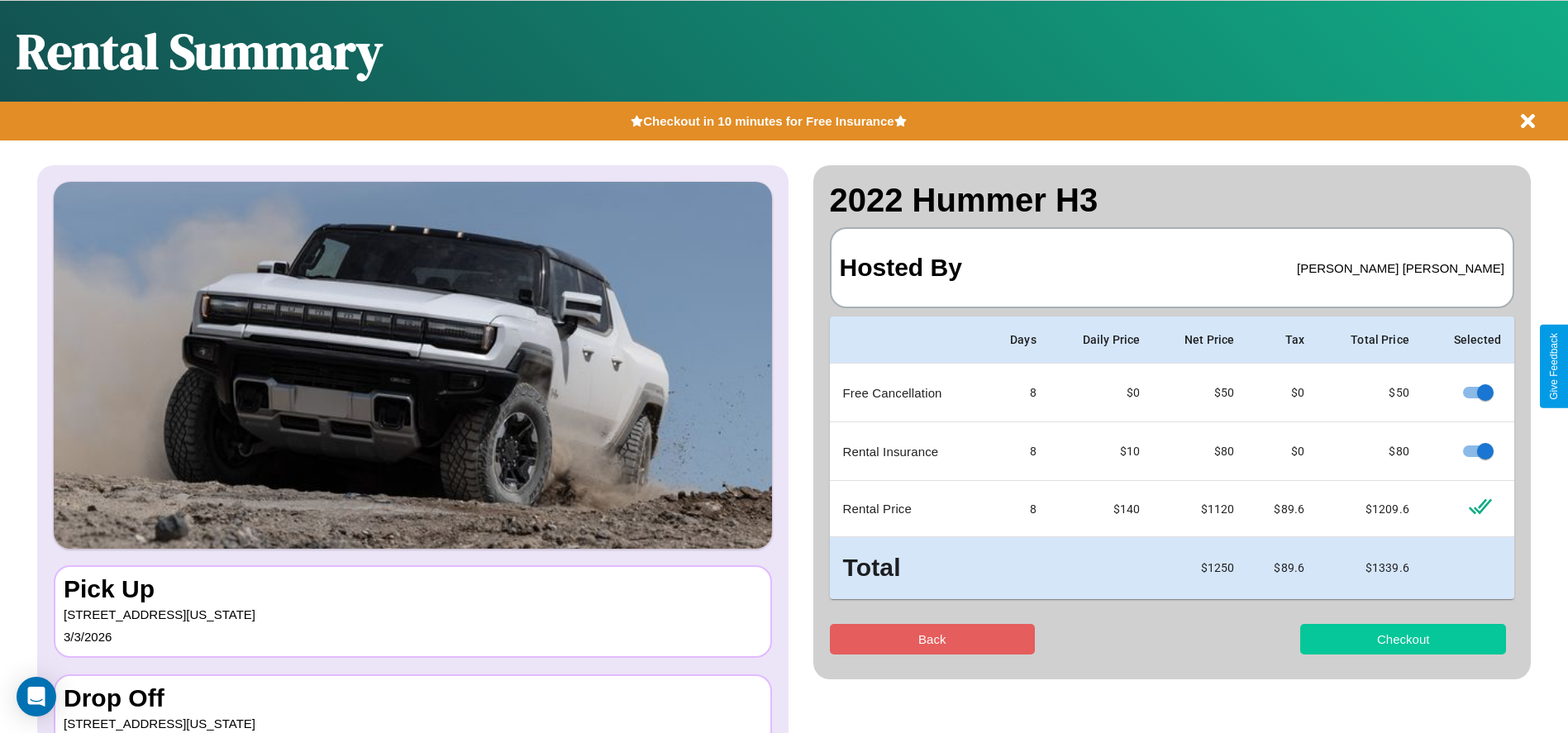
click at [1403, 639] on button "Checkout" at bounding box center [1403, 639] width 206 height 31
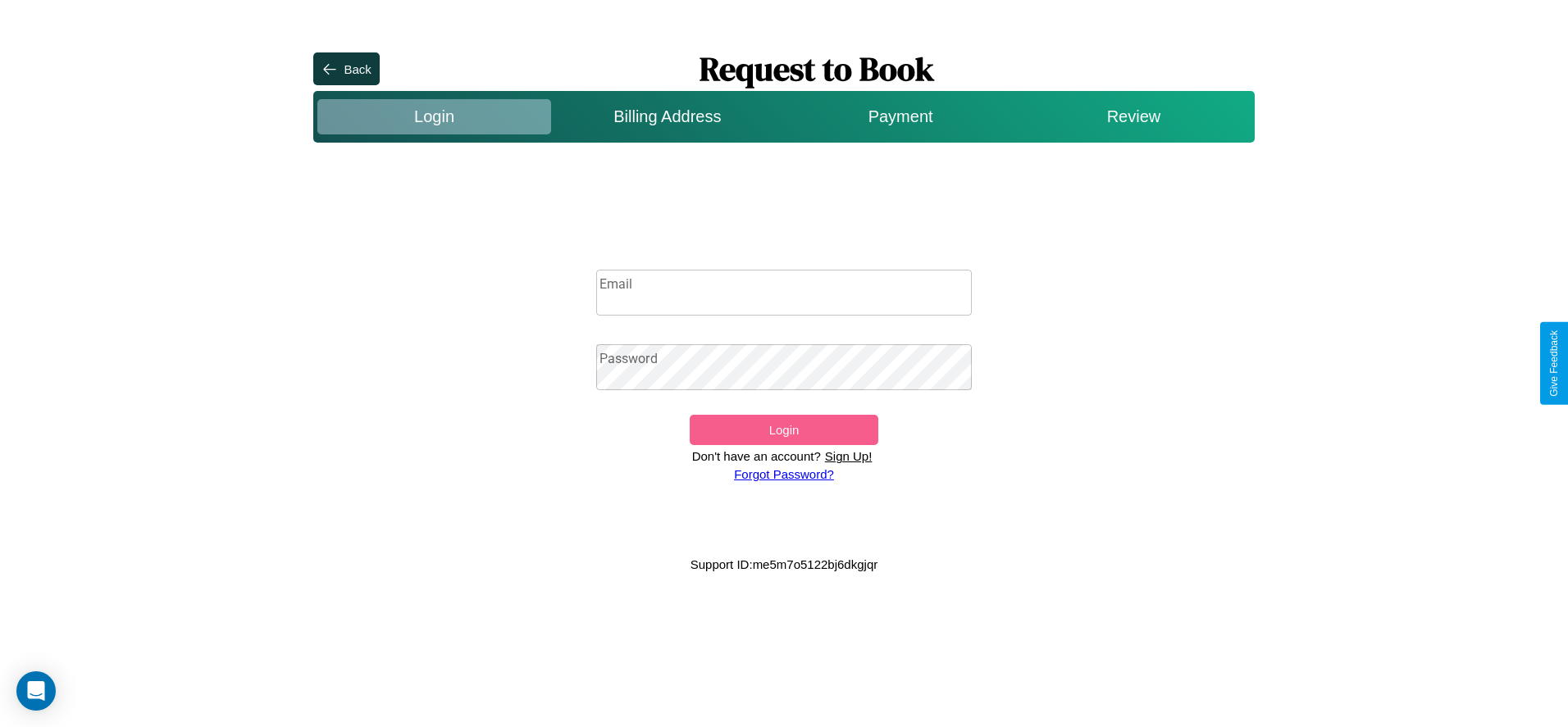
click at [848, 456] on p "Sign Up!" at bounding box center [849, 456] width 56 height 22
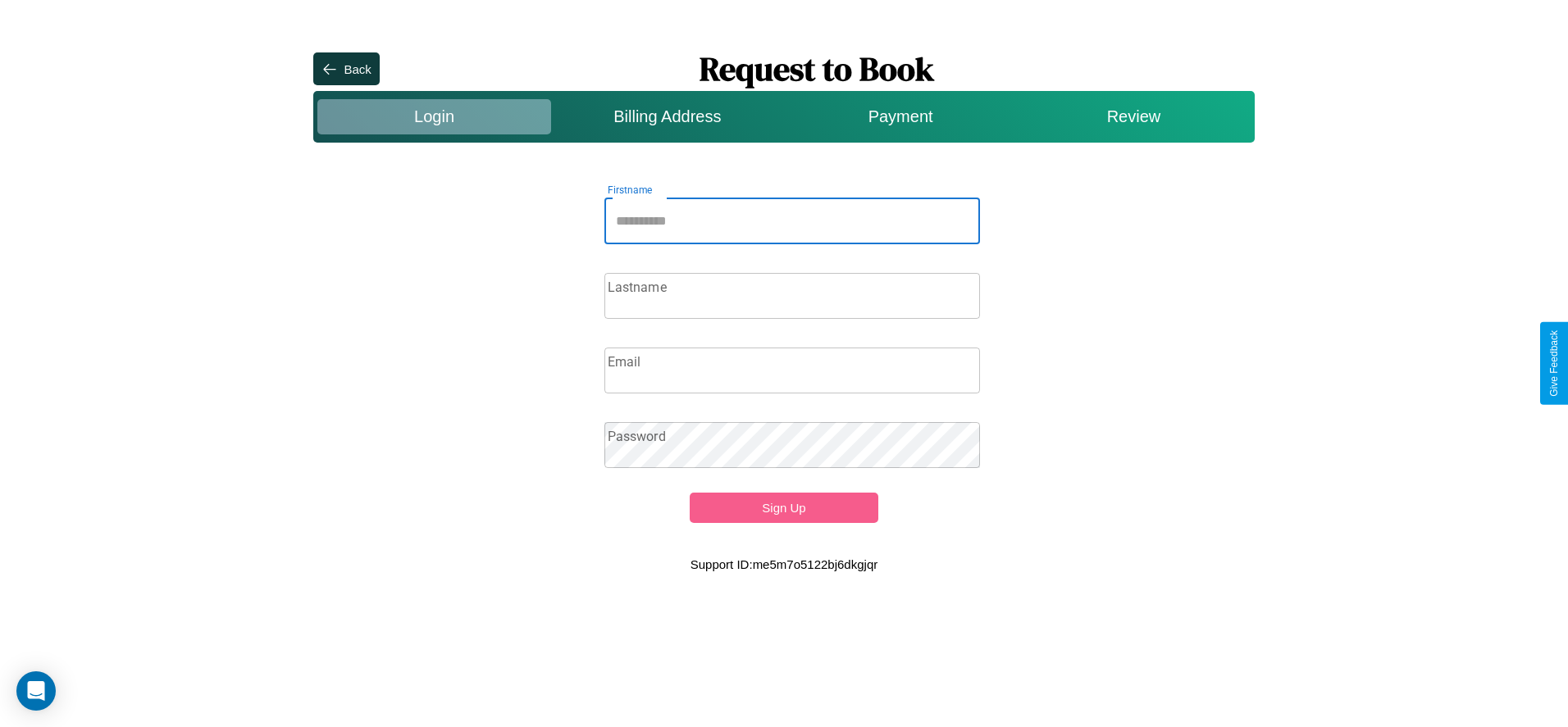
click at [792, 221] on input "Firstname" at bounding box center [792, 221] width 376 height 46
type input "****"
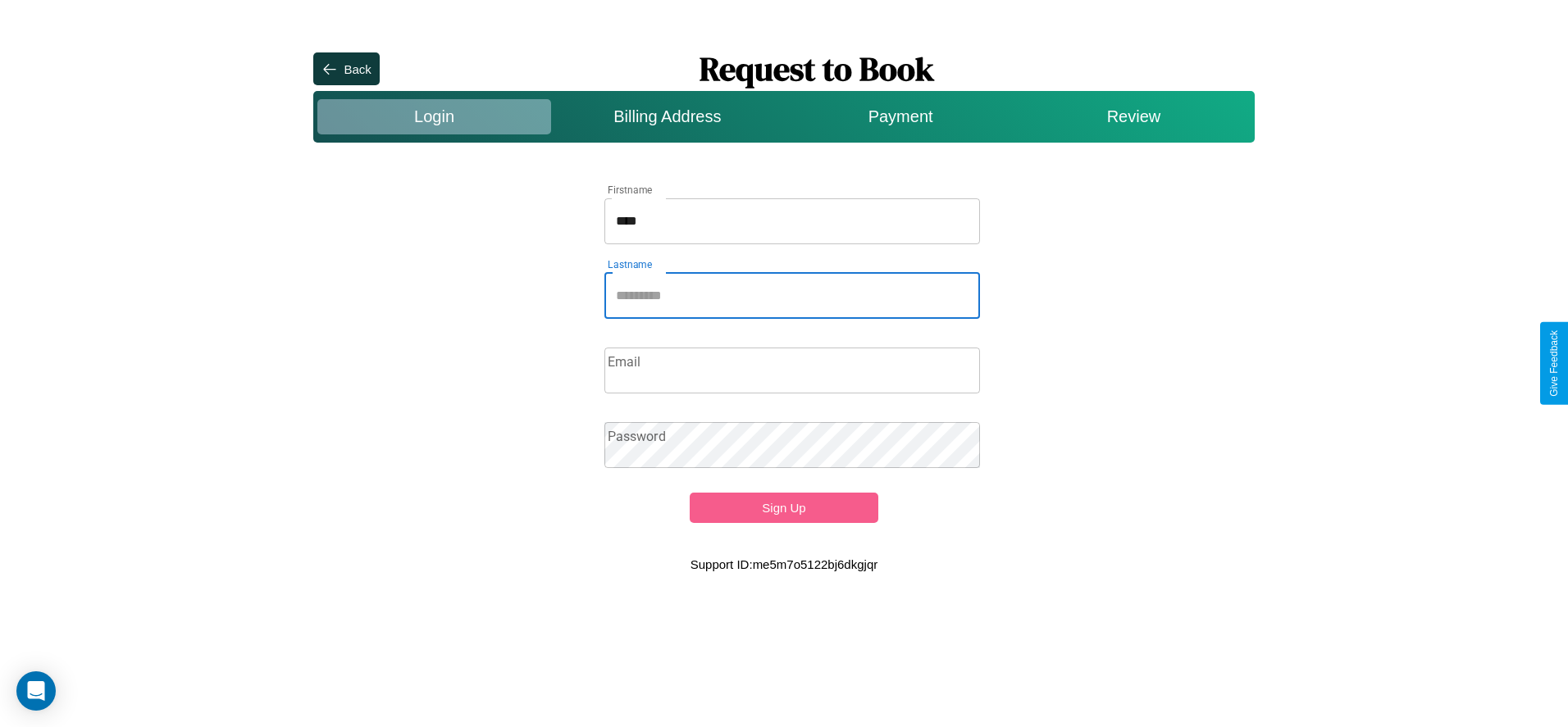
click at [792, 296] on input "Lastname" at bounding box center [792, 296] width 376 height 46
type input "******"
click at [792, 369] on input "Email" at bounding box center [792, 370] width 376 height 46
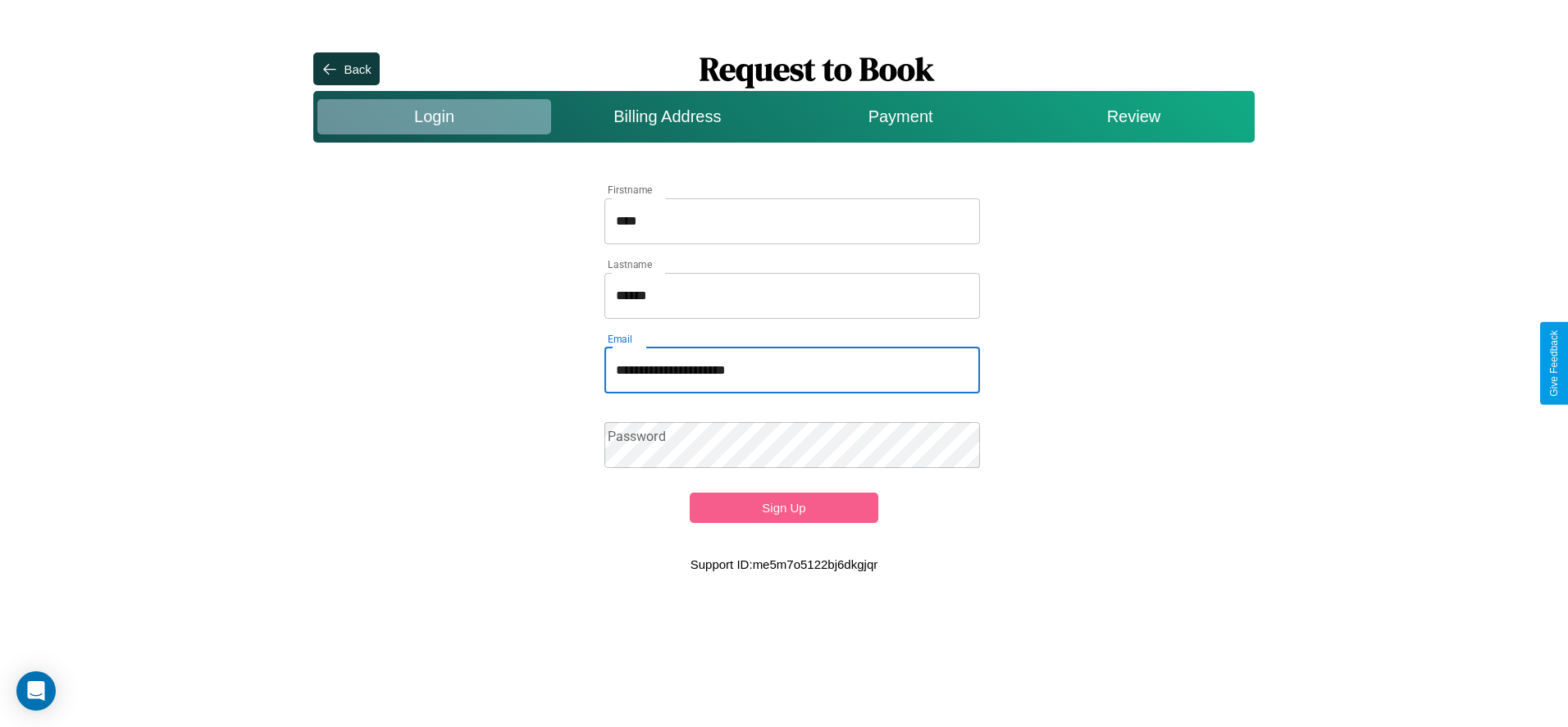
type input "**********"
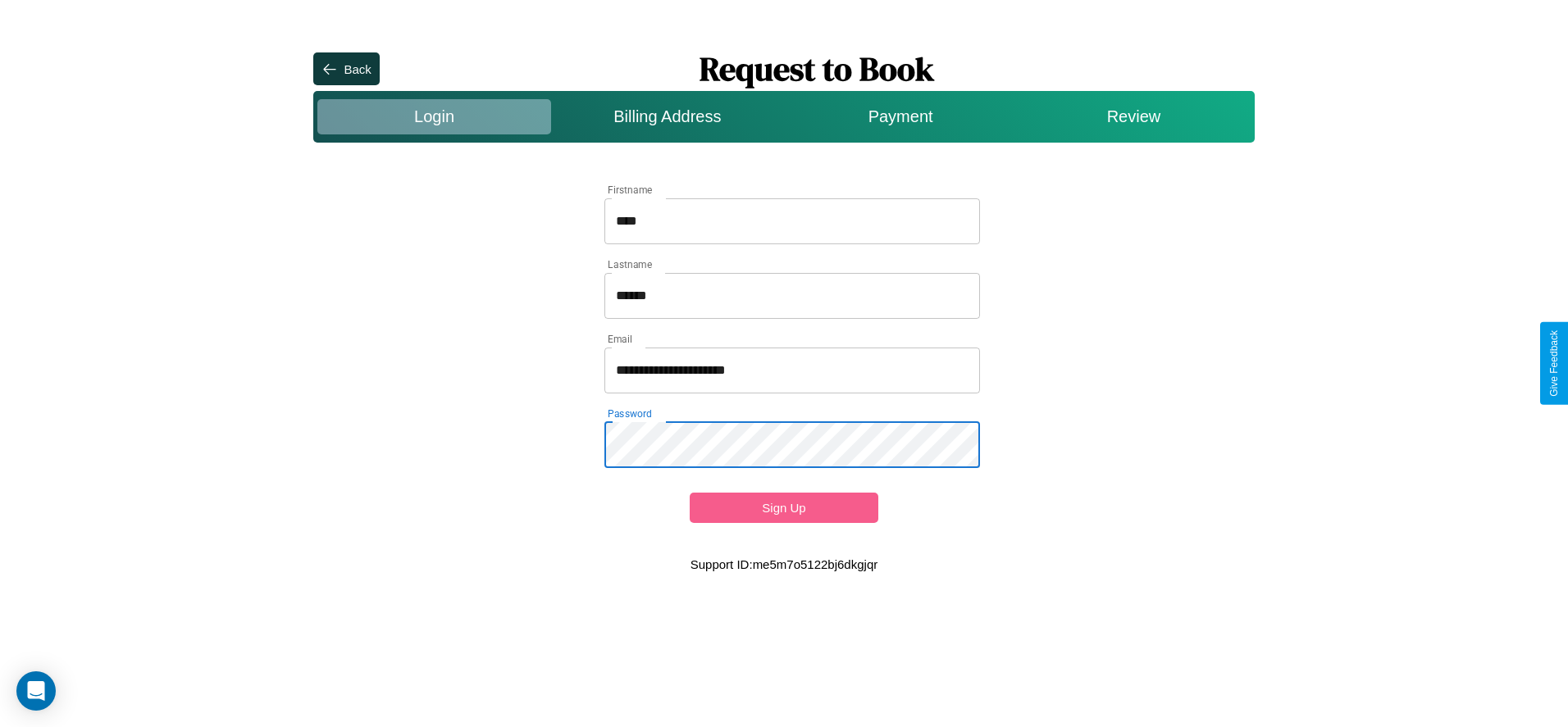
click at [784, 507] on button "Sign Up" at bounding box center [784, 507] width 188 height 31
